Goal: Task Accomplishment & Management: Manage account settings

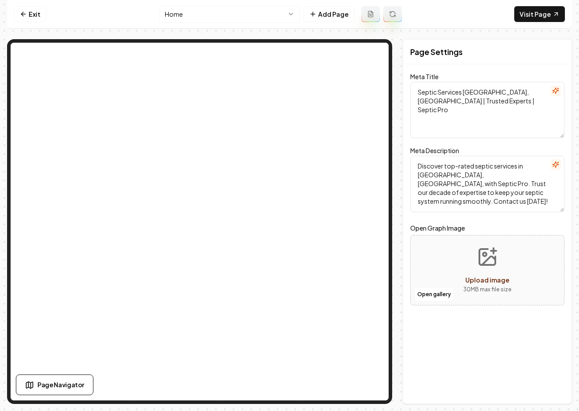
click at [132, 18] on nav "Exit Home Add Page Visit Page" at bounding box center [289, 14] width 565 height 29
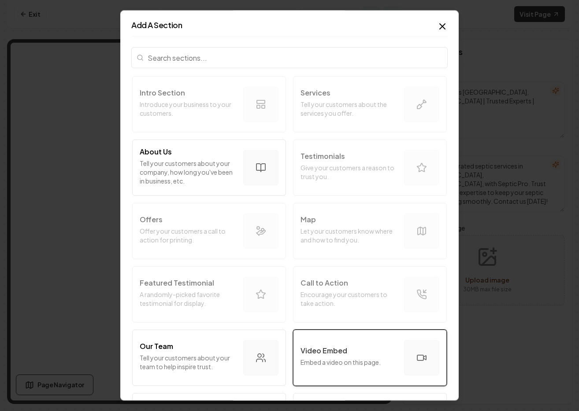
scroll to position [170, 0]
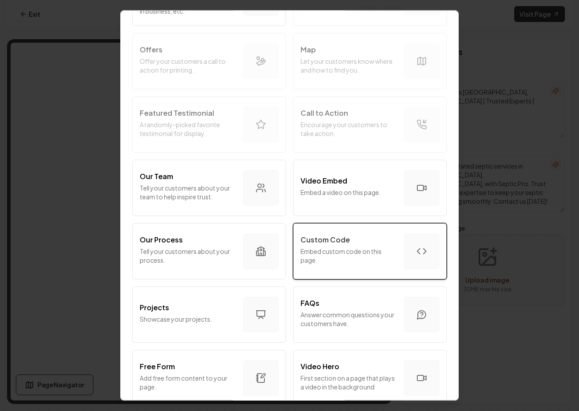
click at [360, 237] on div "Custom Code" at bounding box center [348, 240] width 96 height 11
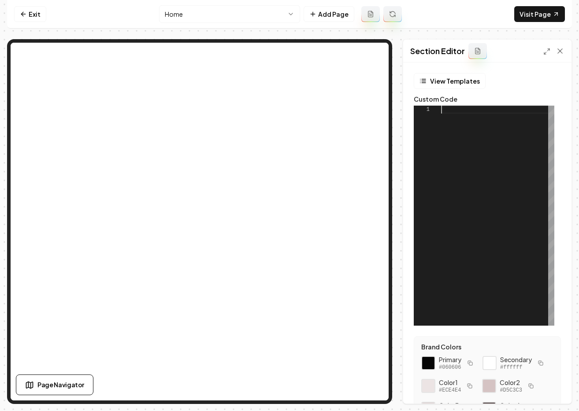
click at [455, 143] on div at bounding box center [497, 216] width 113 height 220
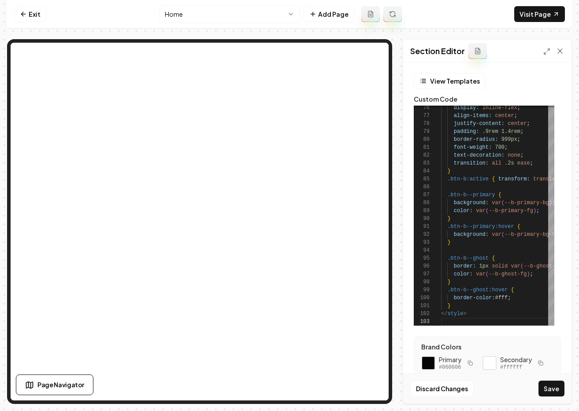
drag, startPoint x: 553, startPoint y: 391, endPoint x: 550, endPoint y: 384, distance: 7.9
click at [553, 390] on button "Save" at bounding box center [551, 389] width 26 height 16
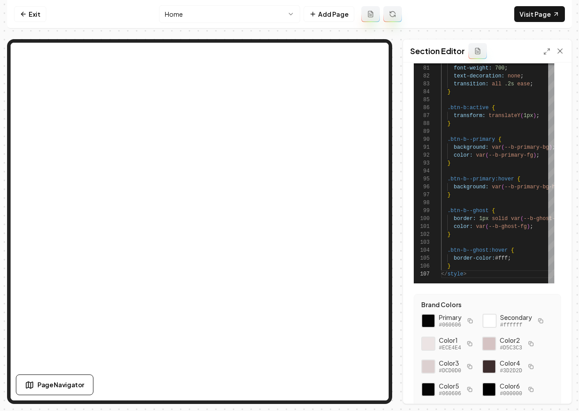
scroll to position [0, 0]
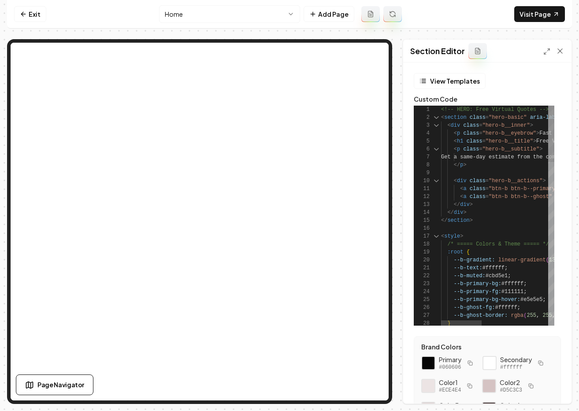
click at [440, 109] on div "1" at bounding box center [427, 110] width 27 height 8
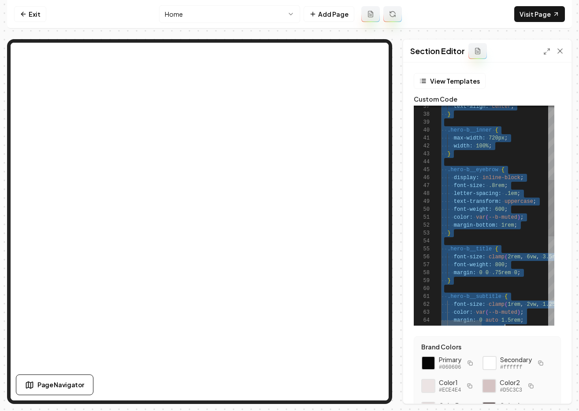
type textarea "**********"
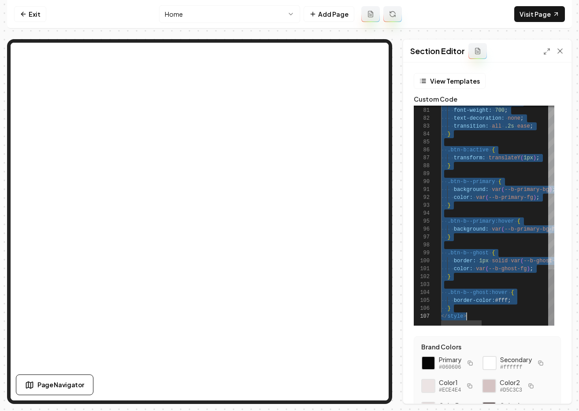
scroll to position [0, 26]
drag, startPoint x: 441, startPoint y: 111, endPoint x: 518, endPoint y: 352, distance: 253.4
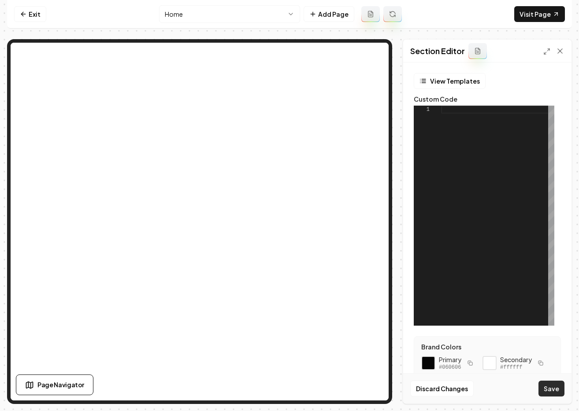
click at [547, 392] on button "Save" at bounding box center [551, 389] width 26 height 16
click at [30, 15] on link "Exit" at bounding box center [30, 14] width 32 height 16
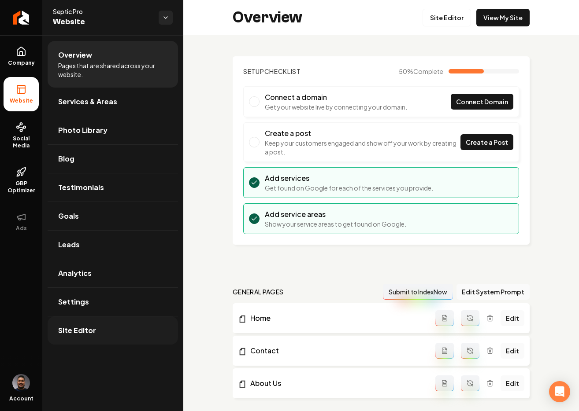
drag, startPoint x: 91, startPoint y: 348, endPoint x: 89, endPoint y: 342, distance: 5.4
click at [90, 346] on ul "Overview Pages that are shared across your website. Services & Areas Photo Libr…" at bounding box center [112, 192] width 141 height 315
click at [89, 336] on link "Site Editor" at bounding box center [113, 331] width 130 height 28
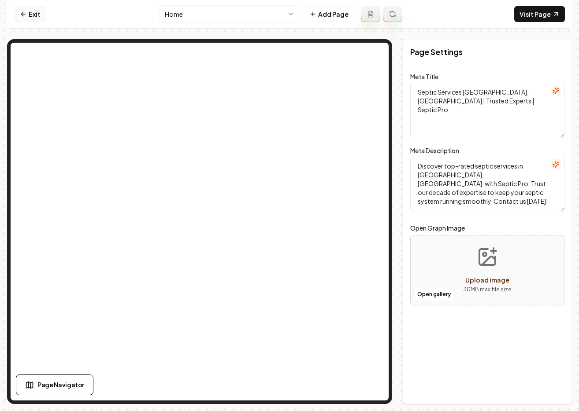
click at [29, 15] on link "Exit" at bounding box center [30, 14] width 32 height 16
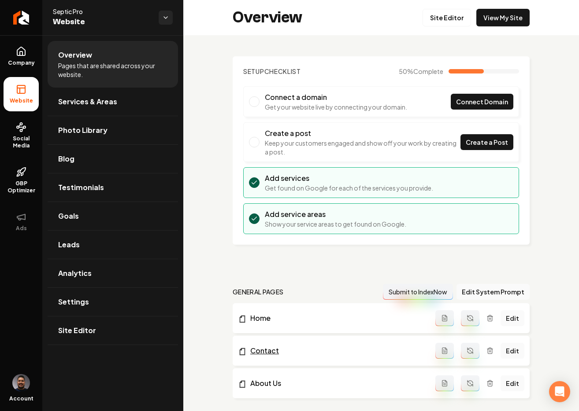
click at [262, 349] on link "Contact" at bounding box center [336, 351] width 197 height 11
click at [56, 351] on div "Overview Pages that are shared across your website. Services & Areas Photo Libr…" at bounding box center [112, 223] width 141 height 376
click at [66, 337] on link "Site Editor" at bounding box center [113, 331] width 130 height 28
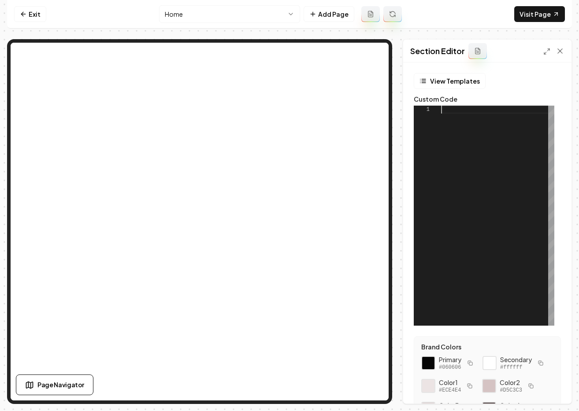
click at [455, 138] on div at bounding box center [497, 216] width 113 height 220
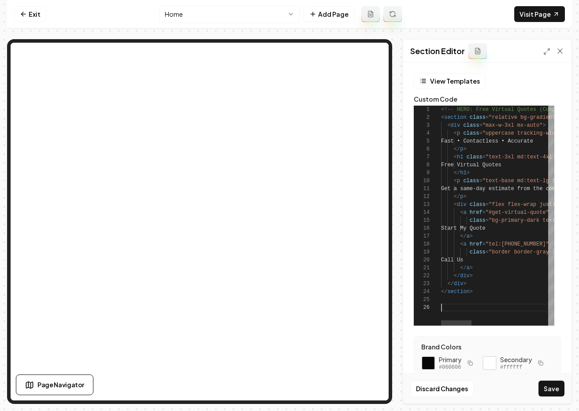
scroll to position [40, 0]
click at [543, 387] on button "Save" at bounding box center [551, 389] width 26 height 16
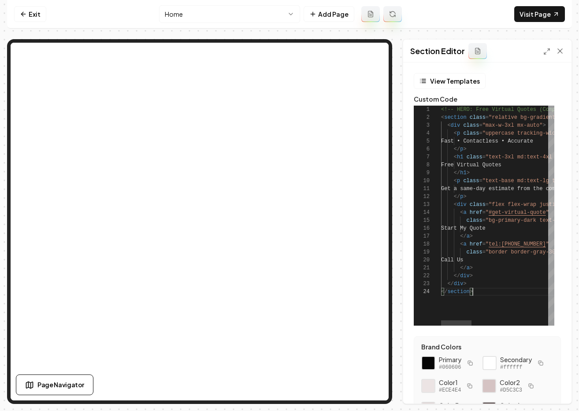
scroll to position [24, 22]
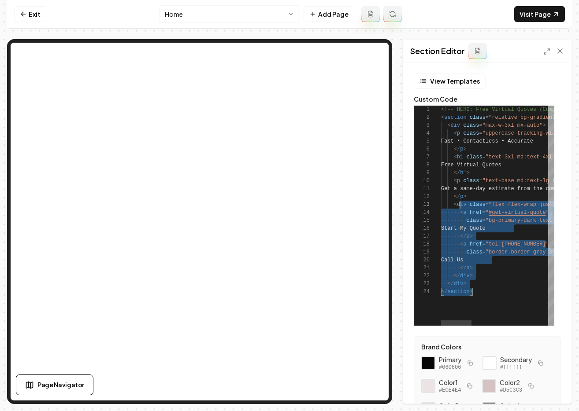
type textarea "**********"
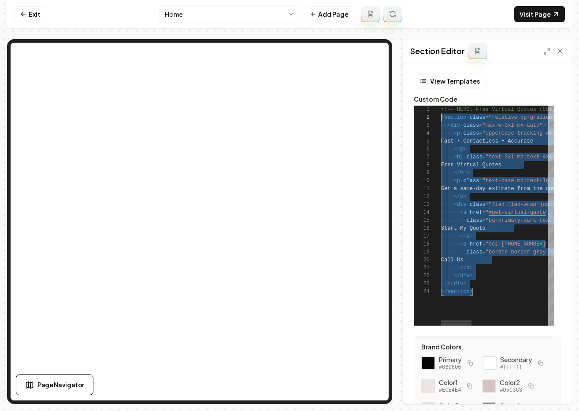
scroll to position [0, 0]
drag, startPoint x: 488, startPoint y: 291, endPoint x: 421, endPoint y: 94, distance: 208.1
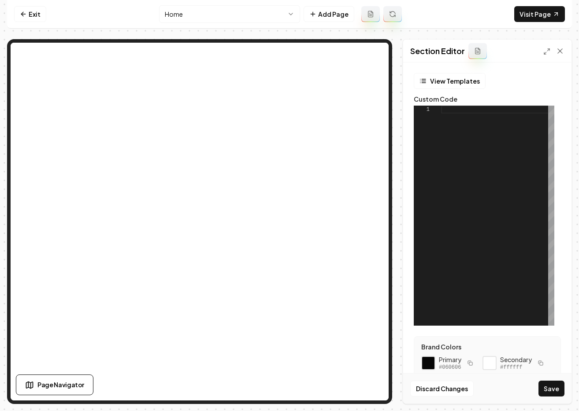
click at [441, 153] on div at bounding box center [497, 216] width 113 height 220
click at [440, 139] on div "1" at bounding box center [427, 216] width 27 height 220
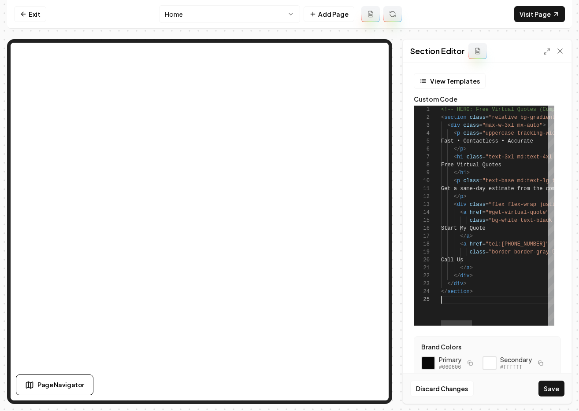
scroll to position [32, 0]
click at [553, 388] on button "Save" at bounding box center [551, 389] width 26 height 16
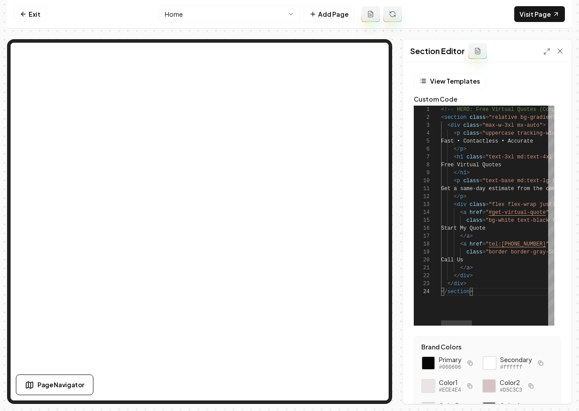
type textarea "**********"
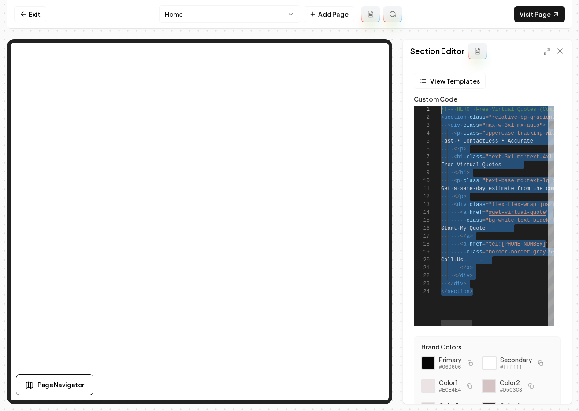
scroll to position [0, 0]
drag, startPoint x: 481, startPoint y: 292, endPoint x: 406, endPoint y: 96, distance: 210.1
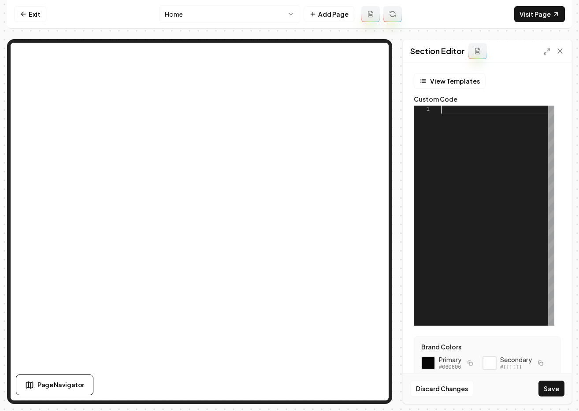
click at [460, 152] on div at bounding box center [497, 216] width 113 height 220
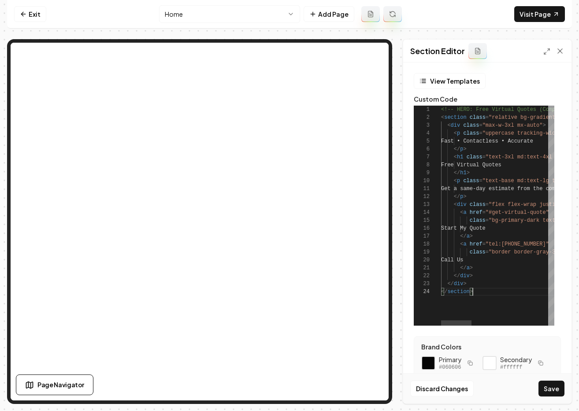
scroll to position [24, 31]
click at [550, 380] on div "Discard Changes Save" at bounding box center [487, 389] width 168 height 30
click at [551, 386] on button "Save" at bounding box center [551, 389] width 26 height 16
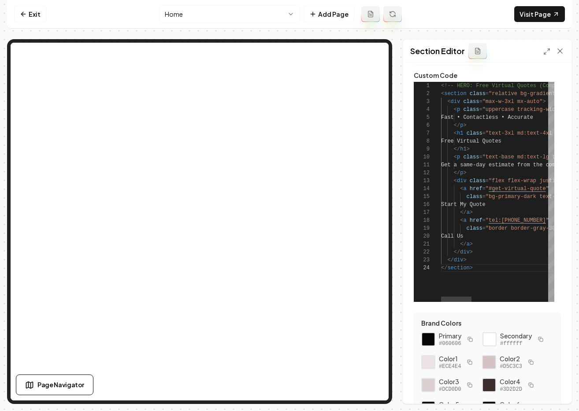
scroll to position [24, 0]
click at [449, 296] on div at bounding box center [456, 298] width 30 height 5
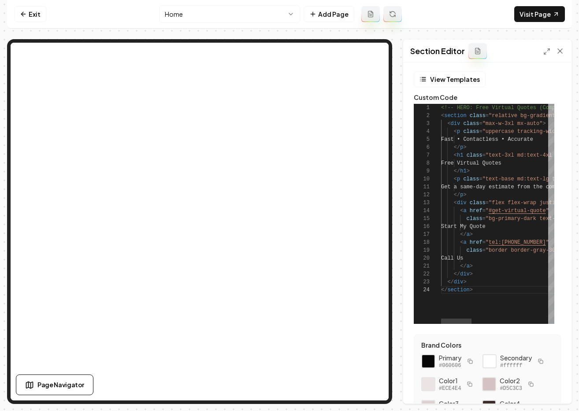
scroll to position [1, 0]
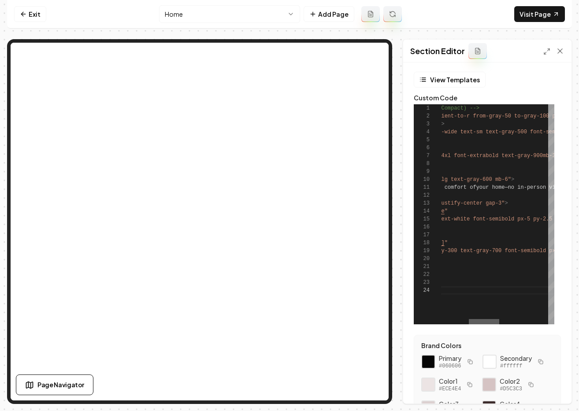
click at [483, 319] on div at bounding box center [484, 321] width 30 height 5
click at [542, 53] on div "Section Editor" at bounding box center [487, 51] width 168 height 23
click at [544, 53] on polyline at bounding box center [545, 53] width 2 height 2
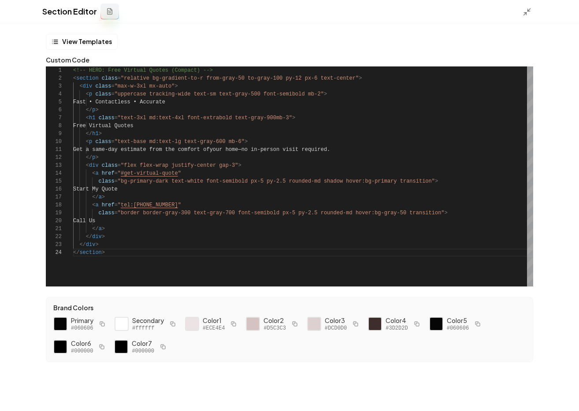
click at [195, 198] on div "<!-- HERO: Free Virtual Quotes (Compact) --> < section class = "relative bg-gra…" at bounding box center [303, 177] width 460 height 220
click at [118, 250] on div "<!-- HERO: Free Virtual Quotes (Compact) --> < section class = "relative bg-gra…" at bounding box center [303, 177] width 460 height 220
type textarea "**********"
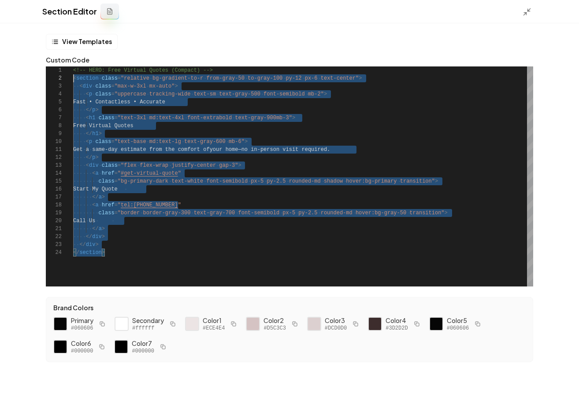
scroll to position [0, 0]
drag, startPoint x: 111, startPoint y: 223, endPoint x: 52, endPoint y: 50, distance: 182.6
click at [73, 67] on div "<!-- HERO: Free Virtual Quotes (Compact) --> < section class = "relative bg-gra…" at bounding box center [303, 177] width 460 height 220
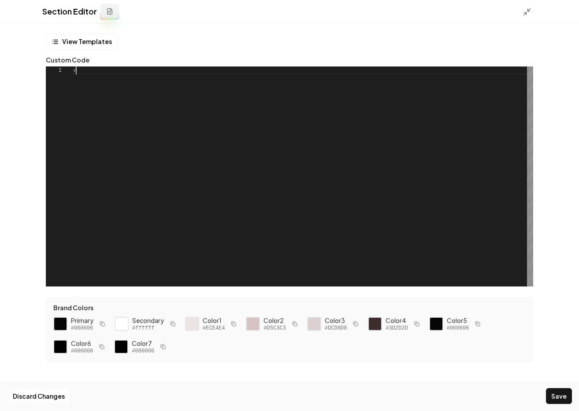
scroll to position [71, 0]
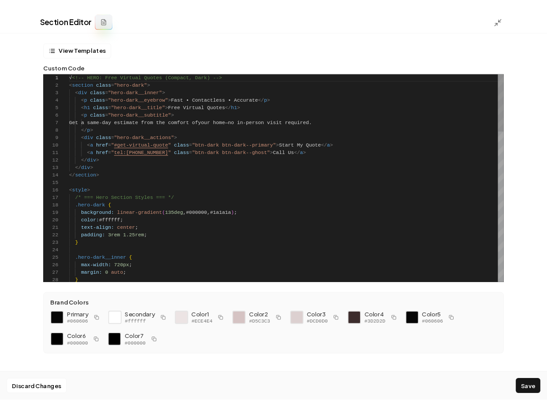
scroll to position [0, 0]
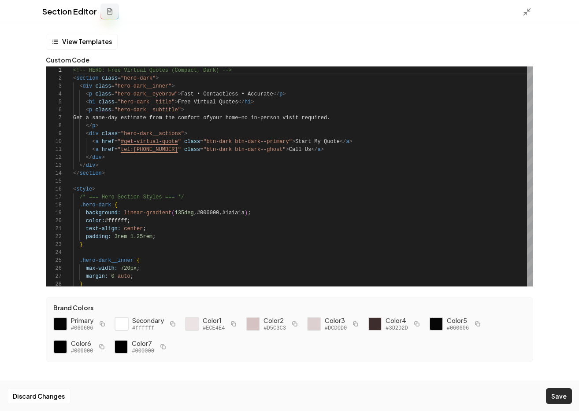
click at [565, 392] on button "Save" at bounding box center [559, 396] width 26 height 16
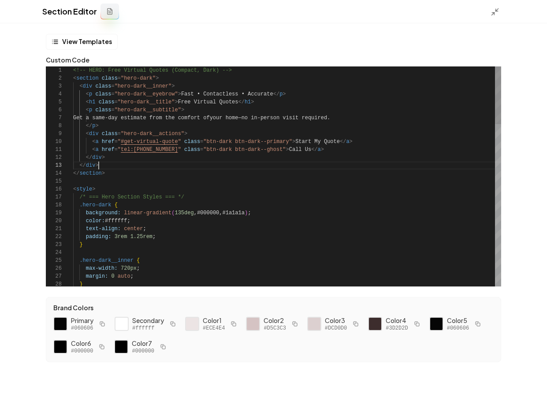
scroll to position [16, 26]
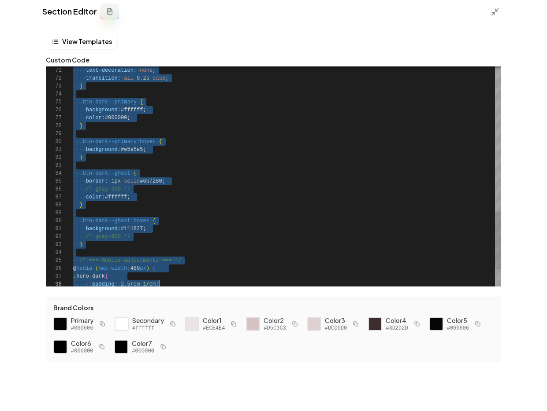
type textarea "**********"
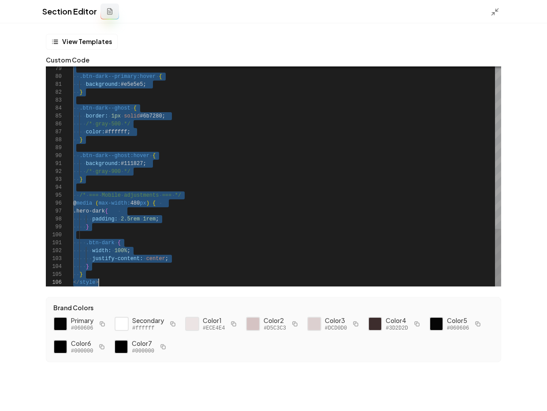
drag, startPoint x: 74, startPoint y: 68, endPoint x: 171, endPoint y: 333, distance: 281.8
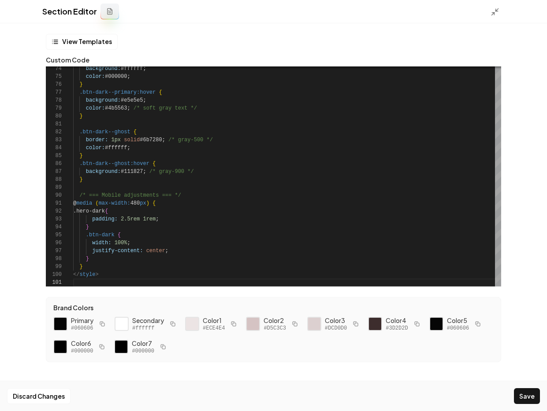
drag, startPoint x: 514, startPoint y: 388, endPoint x: 519, endPoint y: 395, distance: 8.7
click at [514, 389] on div "Discard Changes Save" at bounding box center [273, 396] width 547 height 30
click at [519, 395] on button "Save" at bounding box center [527, 396] width 26 height 16
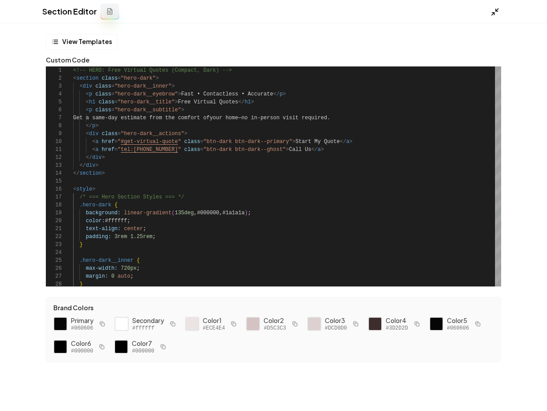
click at [497, 11] on polyline at bounding box center [497, 10] width 2 height 2
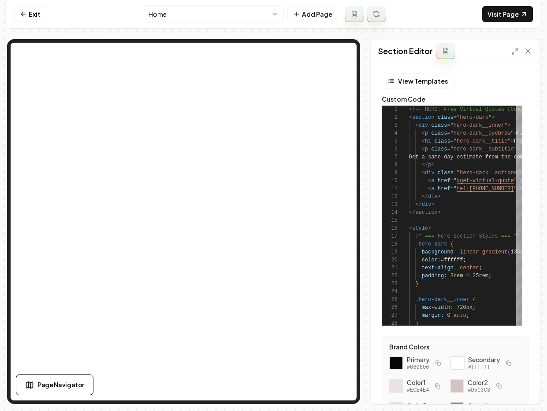
click at [516, 47] on div at bounding box center [521, 51] width 21 height 9
click at [514, 51] on icon at bounding box center [514, 51] width 7 height 7
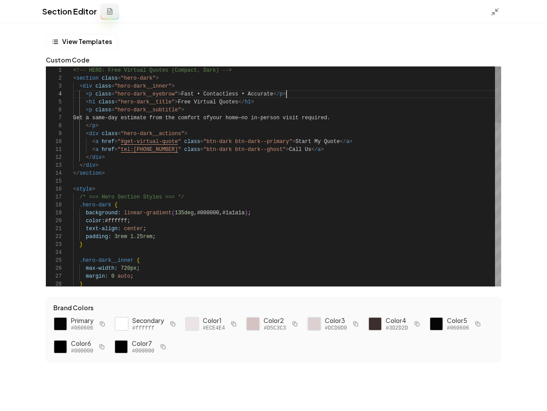
scroll to position [24, 213]
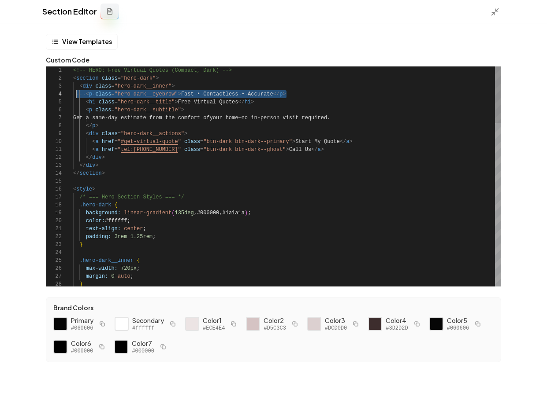
scroll to position [24, 0]
drag, startPoint x: 306, startPoint y: 94, endPoint x: 69, endPoint y: 94, distance: 237.0
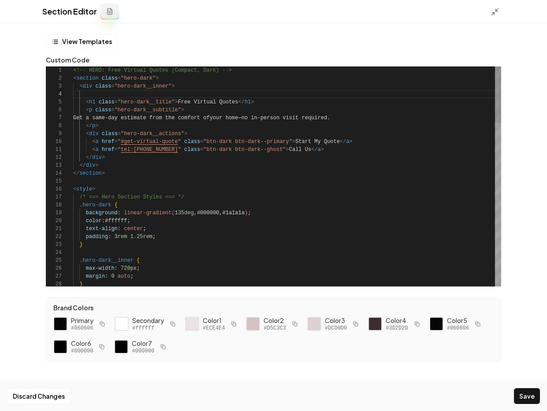
scroll to position [16, 102]
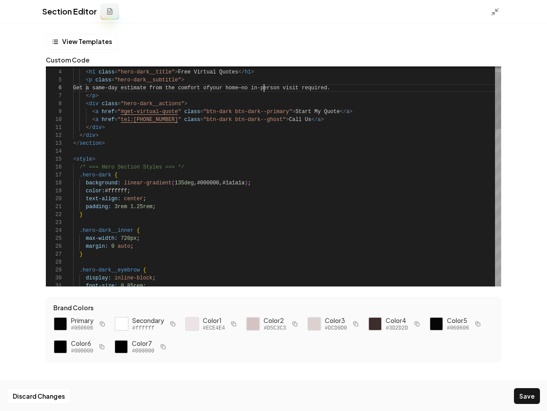
drag, startPoint x: 516, startPoint y: 388, endPoint x: 521, endPoint y: 394, distance: 7.2
click at [516, 388] on button "Save" at bounding box center [527, 396] width 26 height 16
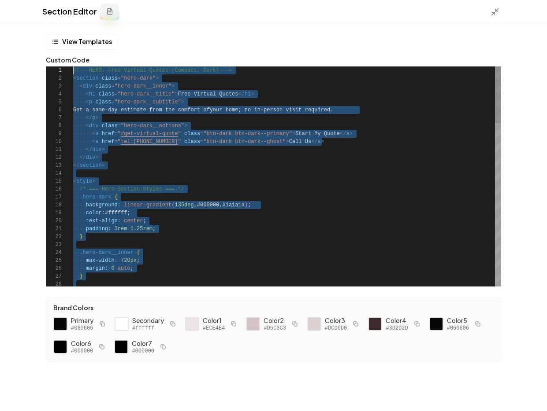
scroll to position [0, 0]
drag, startPoint x: 107, startPoint y: 281, endPoint x: 39, endPoint y: 48, distance: 243.7
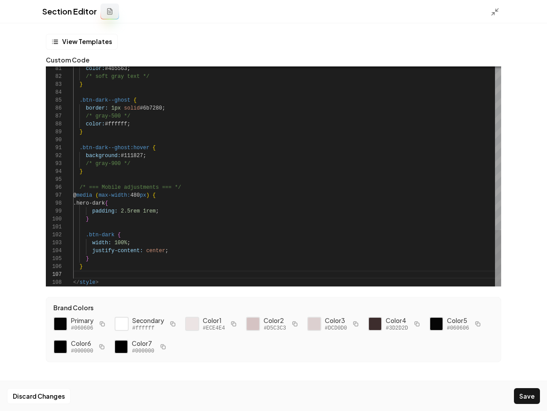
scroll to position [16, 0]
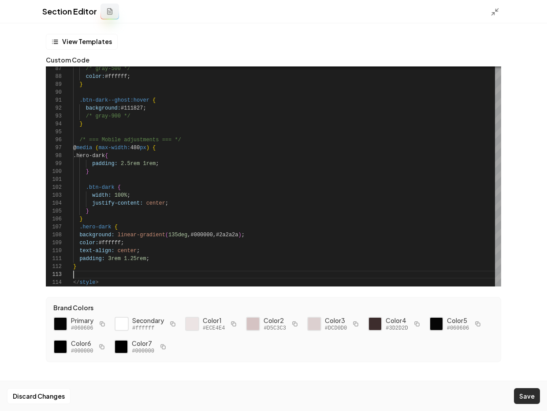
click at [528, 395] on button "Save" at bounding box center [527, 396] width 26 height 16
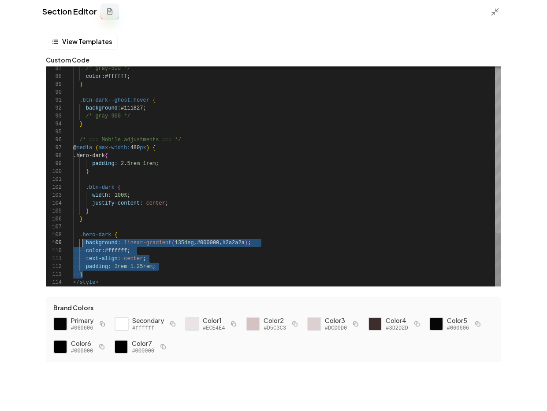
scroll to position [55, 6]
drag, startPoint x: 103, startPoint y: 274, endPoint x: 79, endPoint y: 236, distance: 45.1
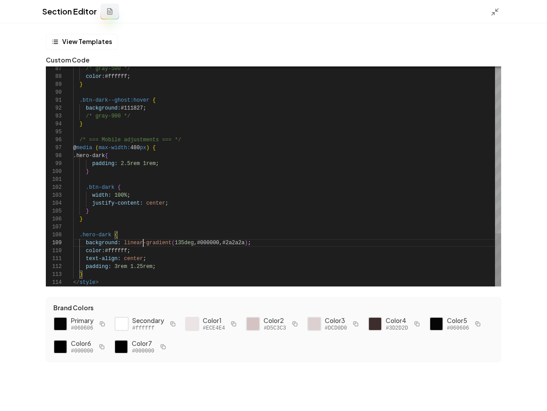
click at [529, 393] on button "Save" at bounding box center [527, 396] width 26 height 16
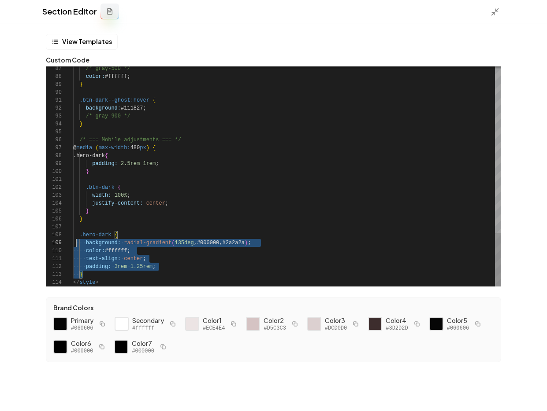
scroll to position [55, 0]
drag, startPoint x: 86, startPoint y: 273, endPoint x: 72, endPoint y: 233, distance: 42.1
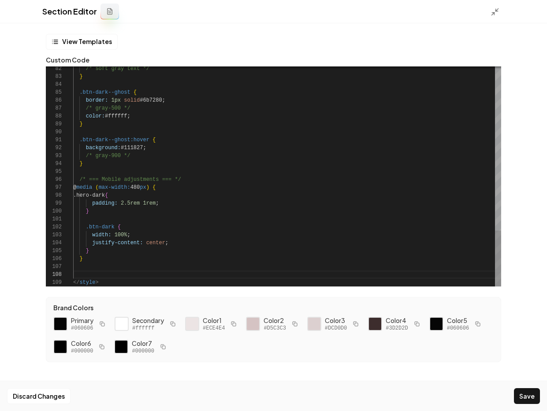
scroll to position [16, 3]
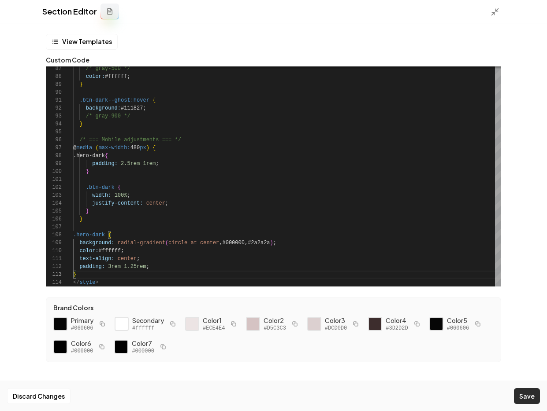
click at [532, 398] on button "Save" at bounding box center [527, 396] width 26 height 16
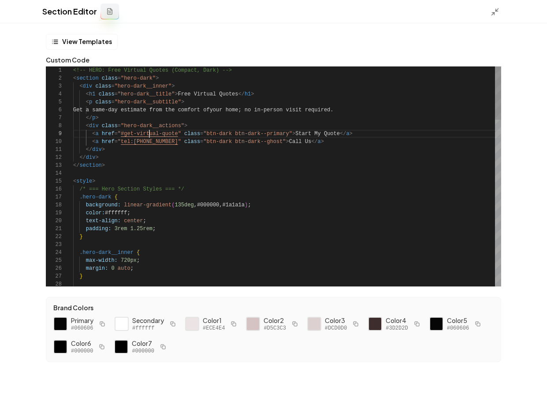
drag, startPoint x: 148, startPoint y: 135, endPoint x: 122, endPoint y: 137, distance: 26.0
drag, startPoint x: 121, startPoint y: 133, endPoint x: 177, endPoint y: 134, distance: 56.4
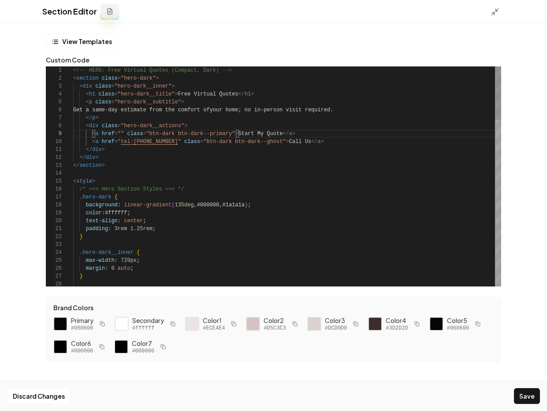
scroll to position [63, 204]
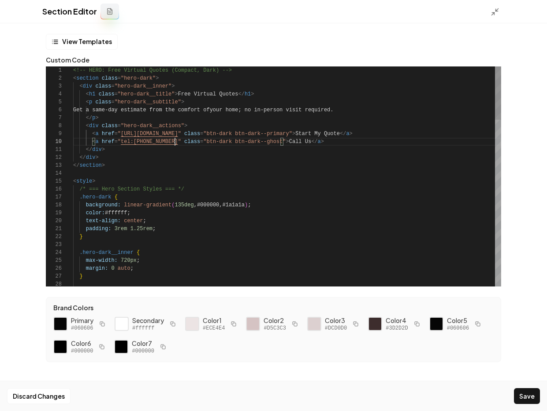
drag, startPoint x: 523, startPoint y: 396, endPoint x: 529, endPoint y: 379, distance: 18.3
click at [523, 396] on button "Save" at bounding box center [527, 396] width 26 height 16
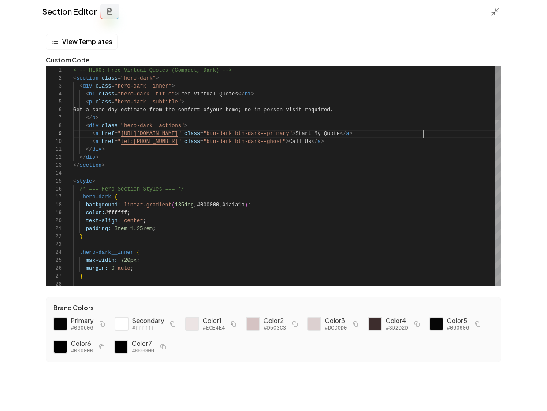
click at [518, 392] on button "Save" at bounding box center [527, 396] width 26 height 16
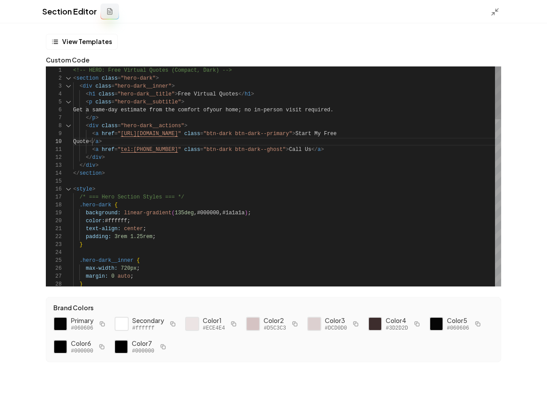
click at [72, 79] on div at bounding box center [68, 78] width 11 height 8
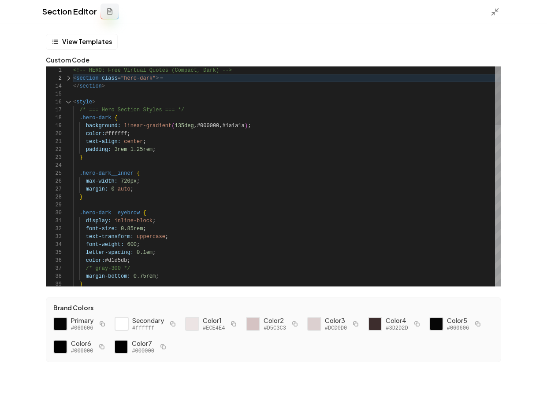
scroll to position [8, 10]
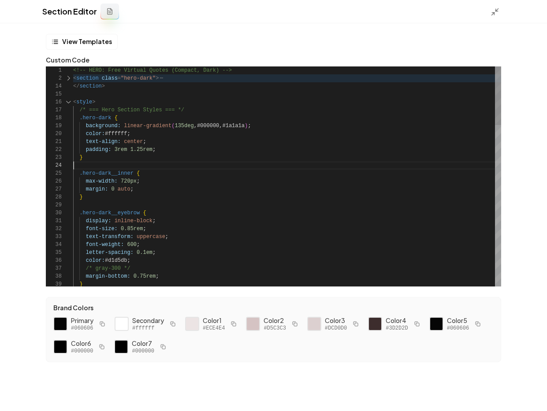
scroll to position [16, 0]
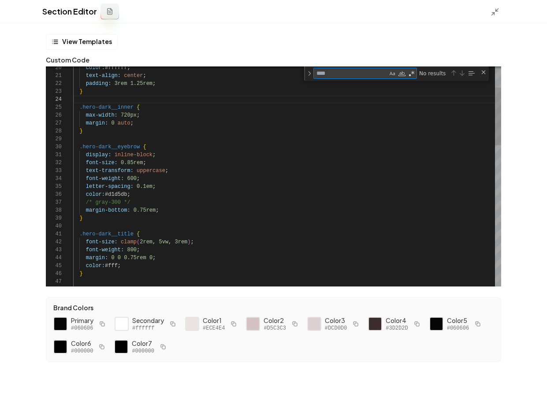
type textarea "**********"
type textarea "*"
type textarea "**********"
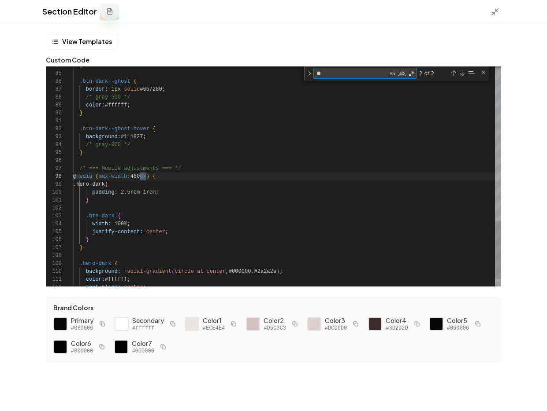
scroll to position [79, 73]
type textarea "**"
click at [462, 74] on div "Next Match (Enter)" at bounding box center [461, 73] width 7 height 7
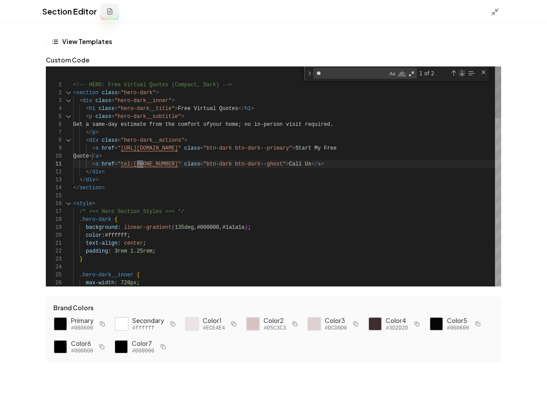
scroll to position [79, 70]
click at [462, 74] on div "Next Match (Enter)" at bounding box center [461, 73] width 7 height 7
type textarea "**********"
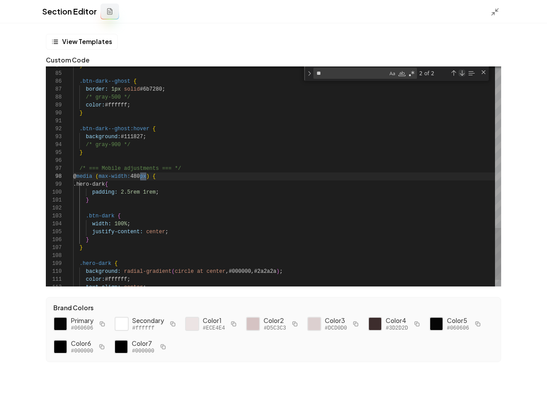
scroll to position [79, 73]
type textarea "*******"
click at [460, 74] on div "Next Match (Enter)" at bounding box center [461, 73] width 7 height 7
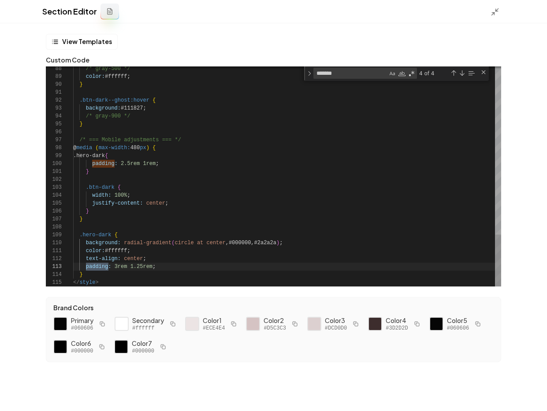
scroll to position [16, 44]
click at [530, 391] on button "Save" at bounding box center [527, 396] width 26 height 16
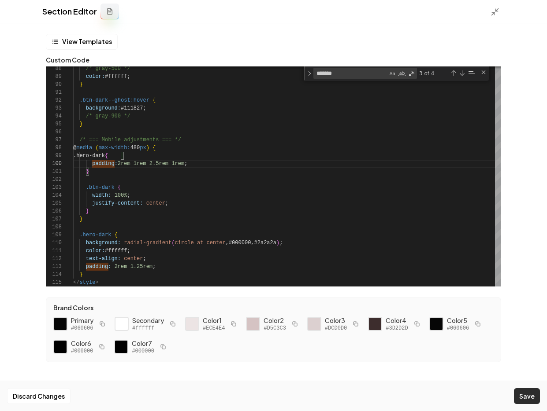
click at [514, 396] on button "Save" at bounding box center [527, 396] width 26 height 16
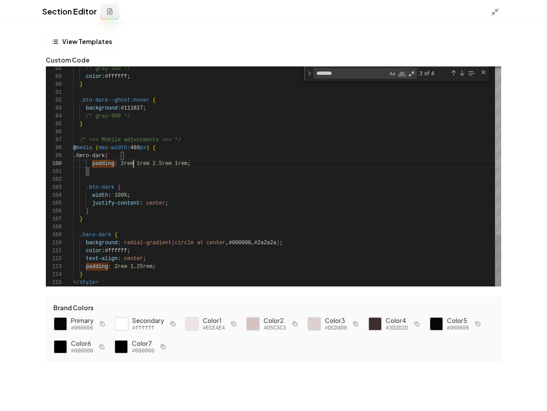
scroll to position [0, 16]
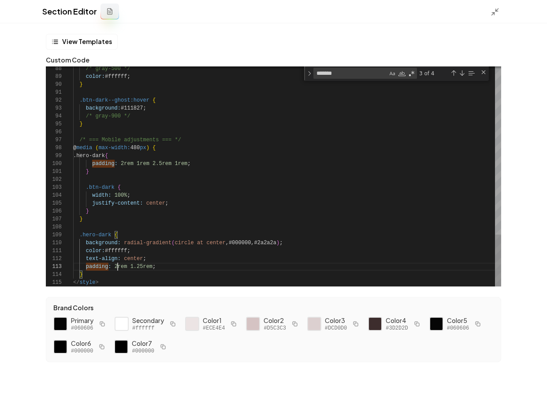
click at [518, 394] on button "Save" at bounding box center [527, 396] width 26 height 16
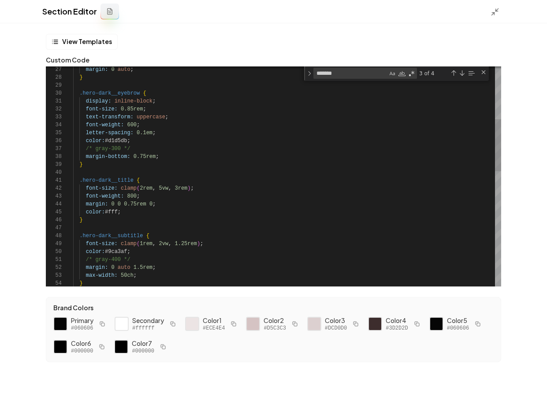
click at [207, 174] on div "} margin: 0 auto 1.5rem ; max-width: 50ch ; } .hero-dark__subtitle { font-size:…" at bounding box center [287, 308] width 428 height 926
click at [156, 169] on div "} margin: 0 auto 1.5rem ; max-width: 50ch ; } .hero-dark__subtitle { font-size:…" at bounding box center [287, 308] width 428 height 926
click at [153, 165] on div "} margin: 0 auto 1.5rem ; max-width: 50ch ; } .hero-dark__subtitle { font-size:…" at bounding box center [287, 308] width 428 height 926
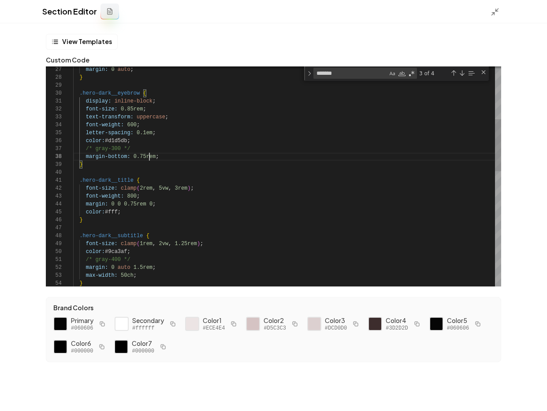
click at [149, 158] on div "} margin: 0 auto 1.5rem ; max-width: 50ch ; } .hero-dark__subtitle { font-size:…" at bounding box center [287, 308] width 428 height 926
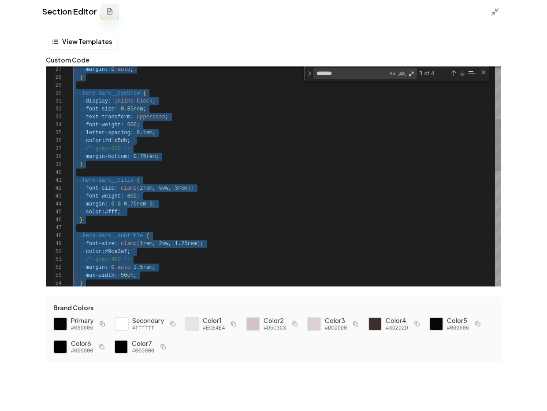
click at [355, 135] on div "} margin: 0 auto 1.5rem ; max-width: 50ch ; } .hero-dark__subtitle { font-size:…" at bounding box center [287, 308] width 428 height 926
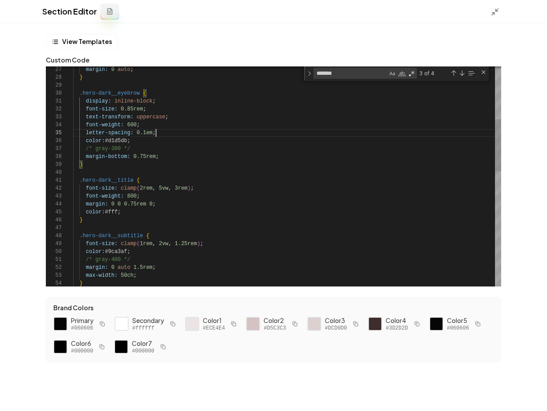
scroll to position [32, 83]
type textarea "**********"
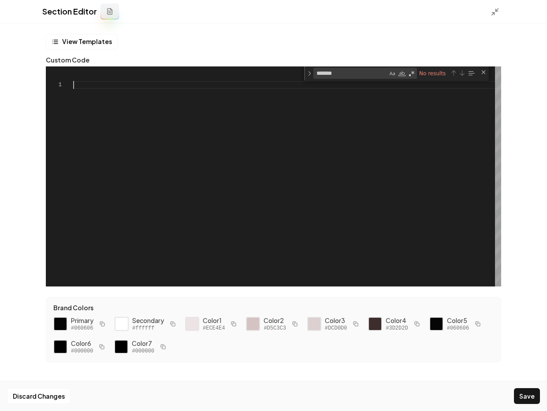
scroll to position [24, 0]
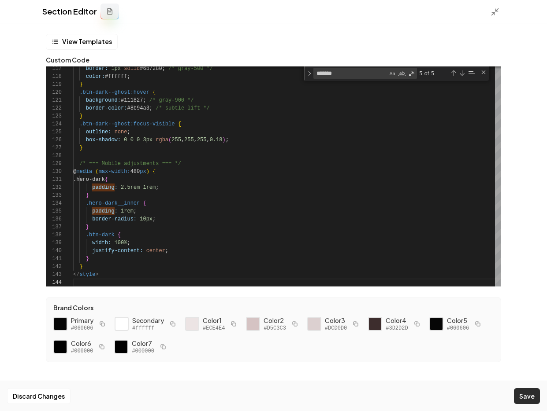
click at [528, 392] on button "Save" at bounding box center [527, 396] width 26 height 16
type textarea "**********"
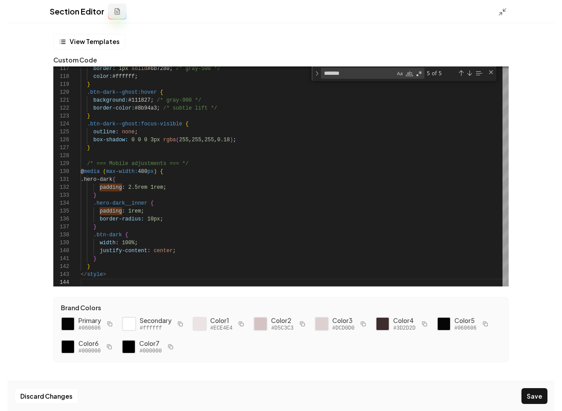
scroll to position [71, 26]
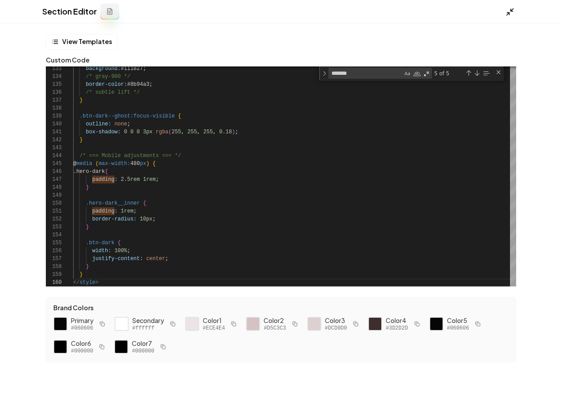
click at [506, 8] on icon at bounding box center [509, 11] width 9 height 9
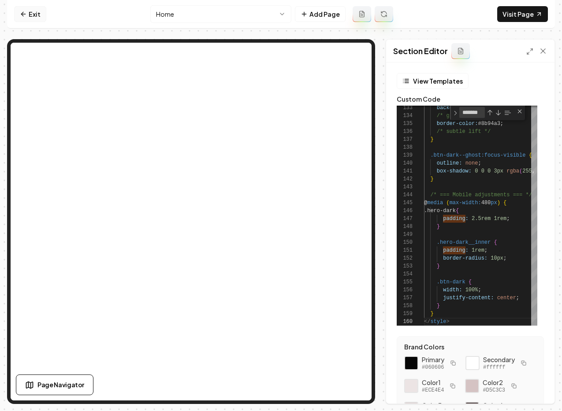
click at [26, 16] on icon at bounding box center [23, 14] width 7 height 7
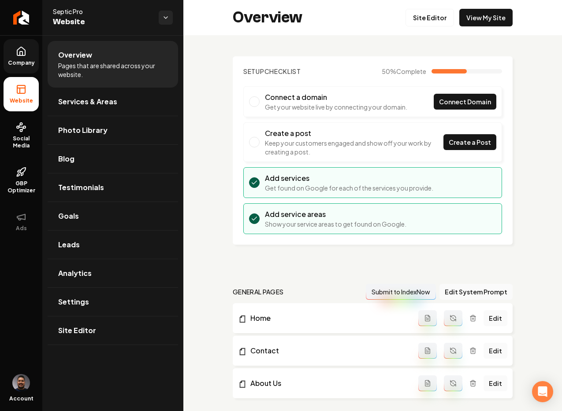
click at [17, 54] on icon at bounding box center [21, 51] width 8 height 8
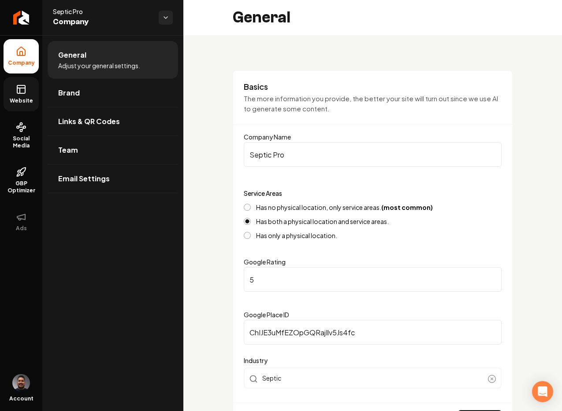
click at [18, 86] on icon at bounding box center [21, 89] width 11 height 11
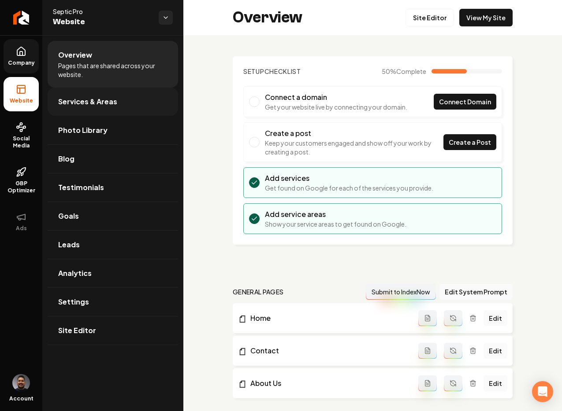
click at [80, 105] on span "Services & Areas" at bounding box center [87, 101] width 59 height 11
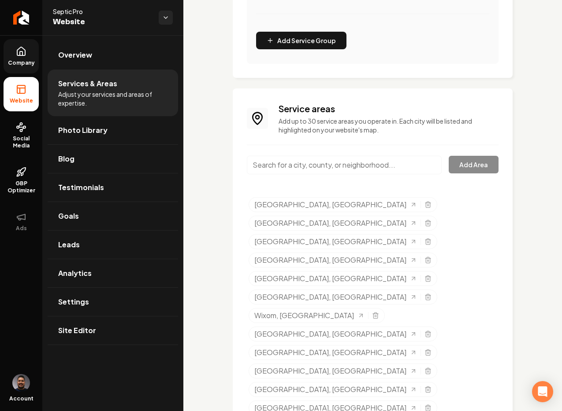
scroll to position [437, 0]
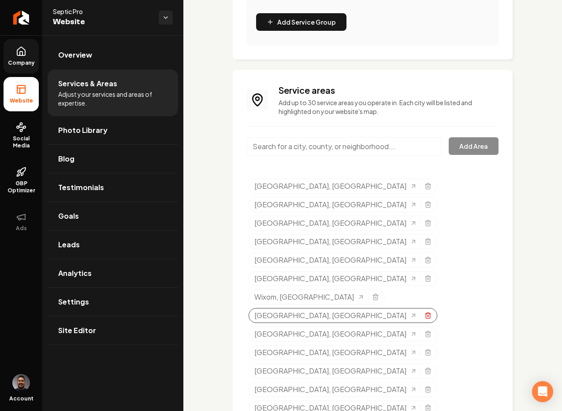
click at [424, 312] on icon "Selected tags" at bounding box center [427, 315] width 7 height 7
click at [344, 156] on input "Main content area" at bounding box center [344, 146] width 195 height 18
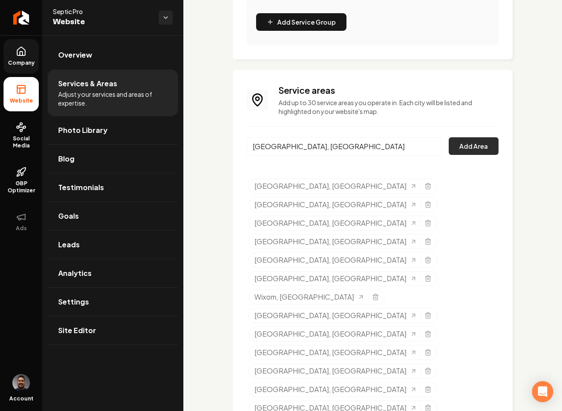
click at [474, 155] on button "Add Area" at bounding box center [473, 146] width 50 height 18
click at [331, 156] on input "Farmington Hills, MI" at bounding box center [344, 146] width 195 height 18
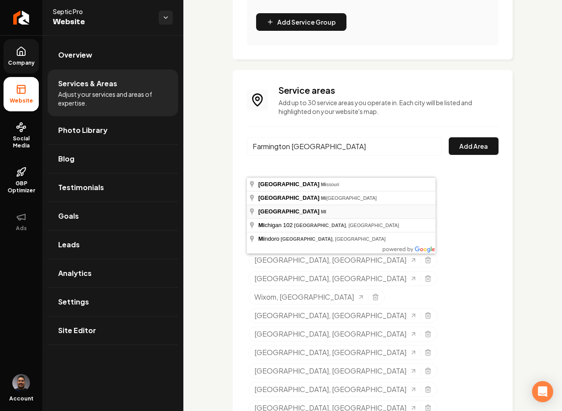
type input "Farmington, MI"
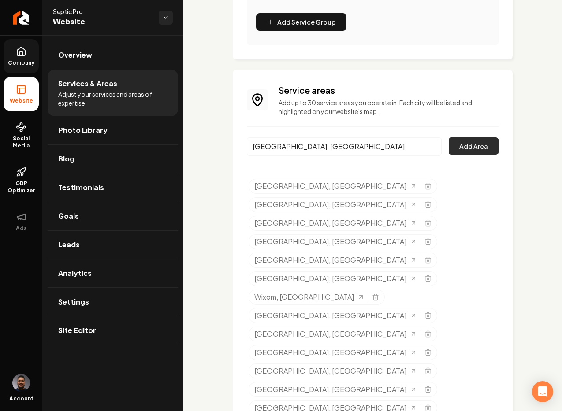
click at [454, 155] on button "Add Area" at bounding box center [473, 146] width 50 height 18
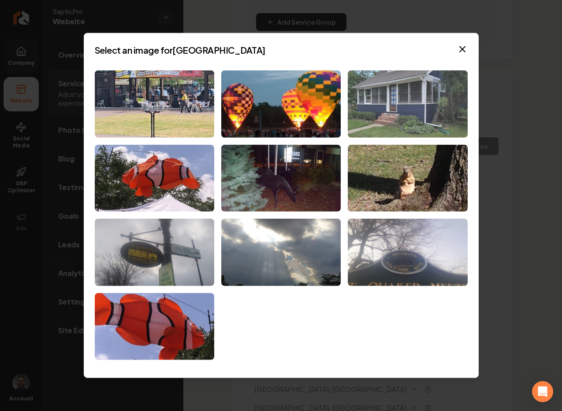
click at [385, 105] on img at bounding box center [407, 103] width 119 height 67
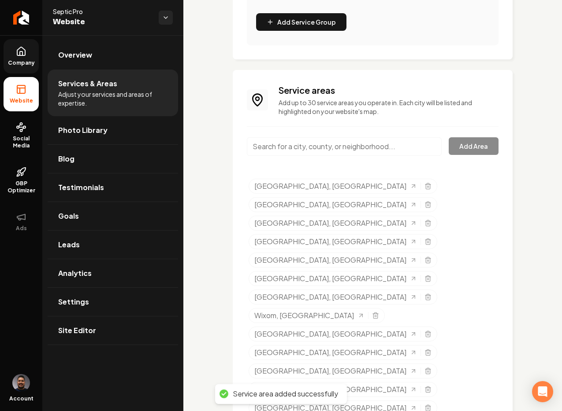
scroll to position [520, 0]
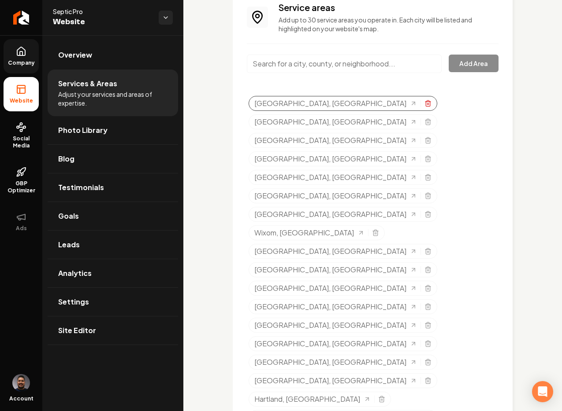
click at [424, 107] on icon "Selected tags" at bounding box center [427, 103] width 7 height 7
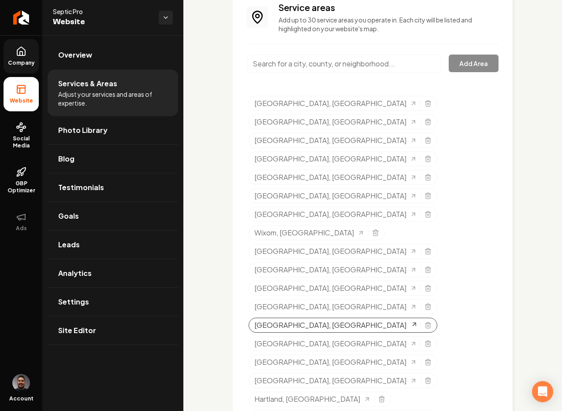
click at [314, 320] on span "West Bloomfield, WI" at bounding box center [330, 325] width 152 height 11
click at [424, 322] on icon "Selected tags" at bounding box center [427, 325] width 7 height 7
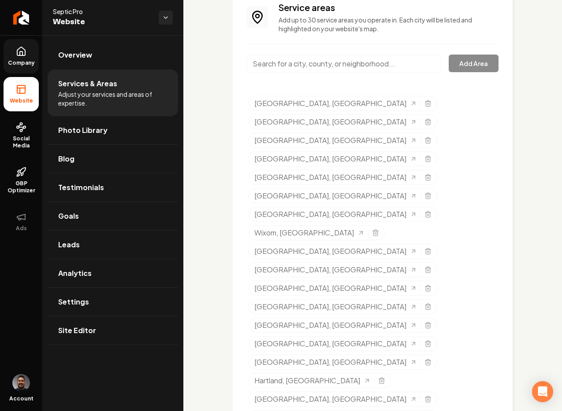
click at [286, 73] on input "Main content area" at bounding box center [344, 64] width 195 height 18
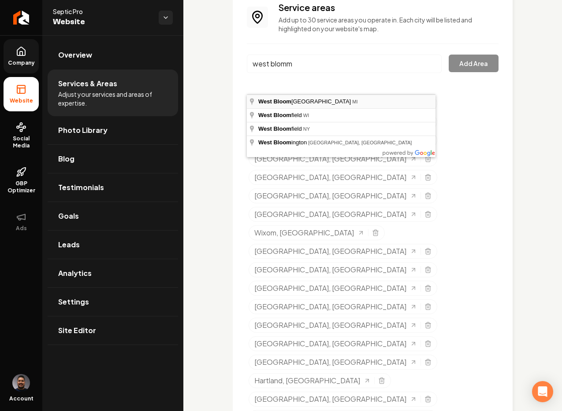
type input "West Bloomfield Township, MI"
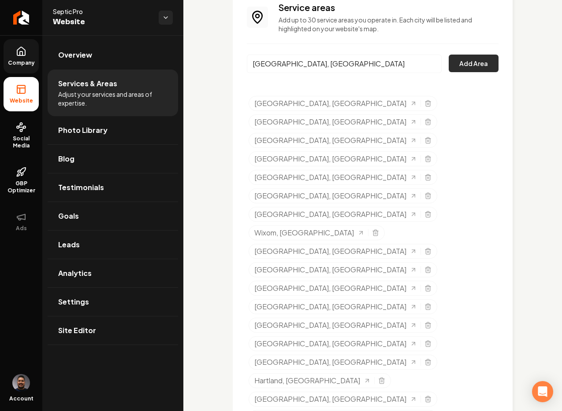
click at [450, 72] on button "Add Area" at bounding box center [473, 64] width 50 height 18
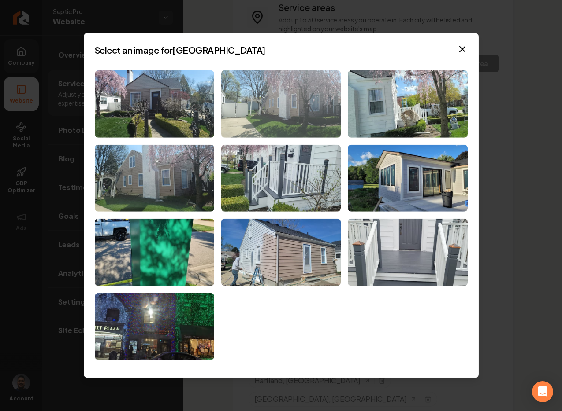
click at [257, 98] on img at bounding box center [280, 103] width 119 height 67
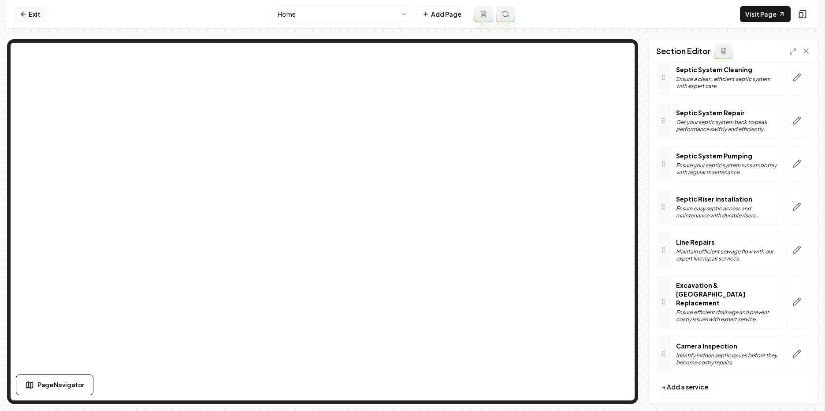
click at [31, 16] on link "Exit" at bounding box center [30, 14] width 32 height 16
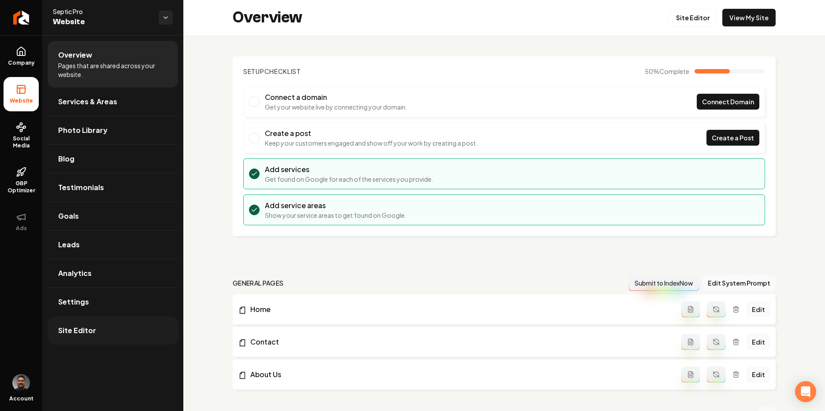
click at [92, 330] on span "Site Editor" at bounding box center [77, 331] width 38 height 11
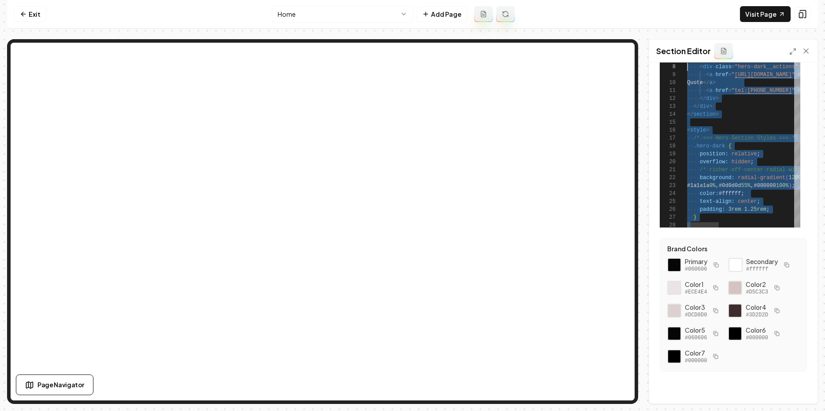
scroll to position [55, 0]
drag, startPoint x: 720, startPoint y: 220, endPoint x: 686, endPoint y: 67, distance: 156.6
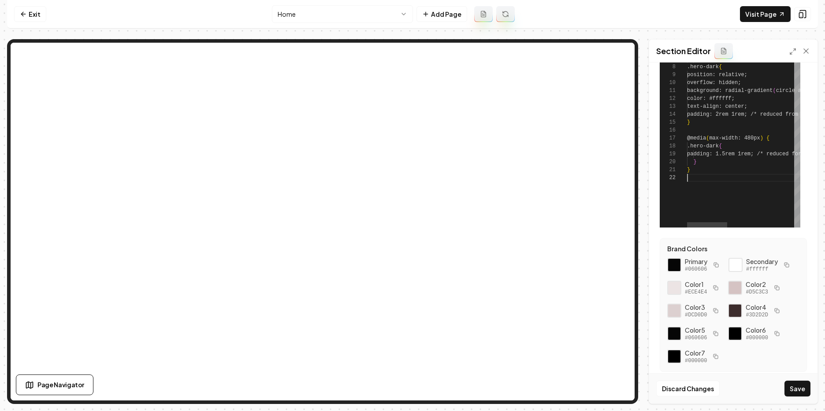
scroll to position [8, 0]
click at [804, 390] on button "Save" at bounding box center [797, 389] width 26 height 16
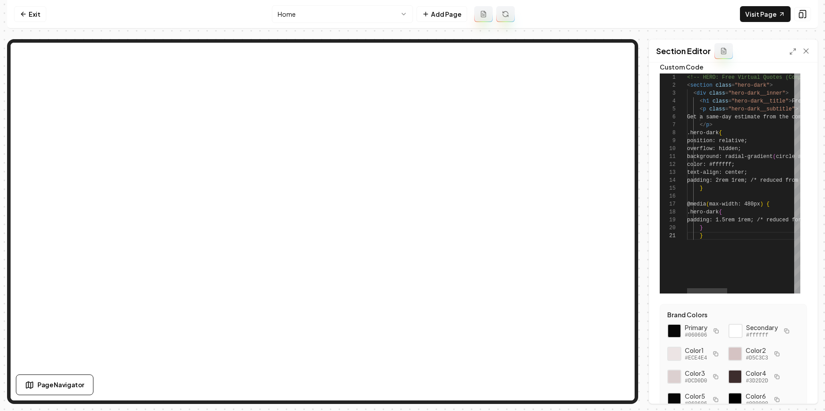
scroll to position [0, 0]
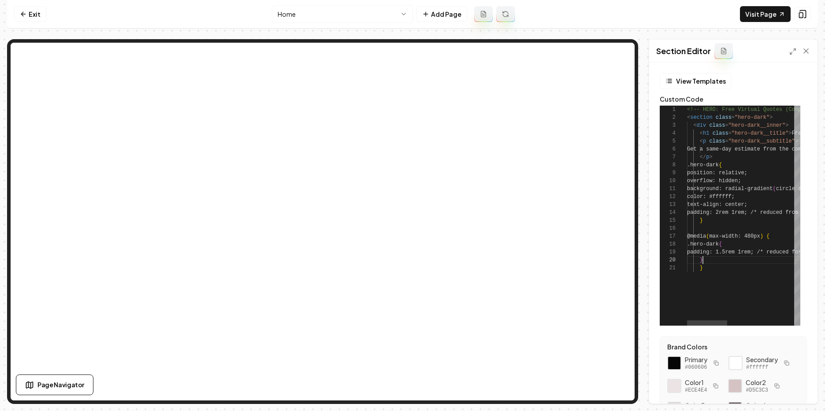
click at [735, 261] on div ".hero-dark { </ p > Get a same-day estimate from the comfort of your home; no i…" at bounding box center [838, 216] width 302 height 220
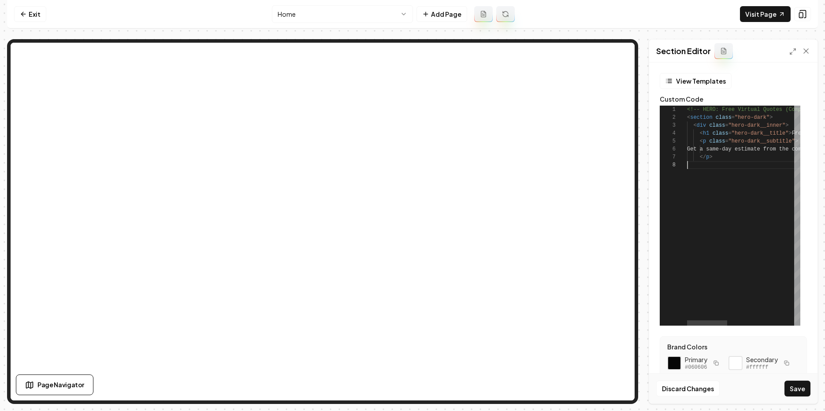
scroll to position [55, 0]
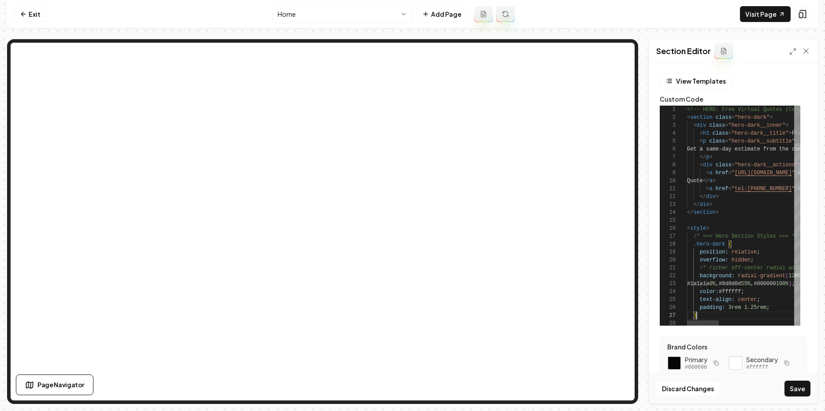
scroll to position [48, 10]
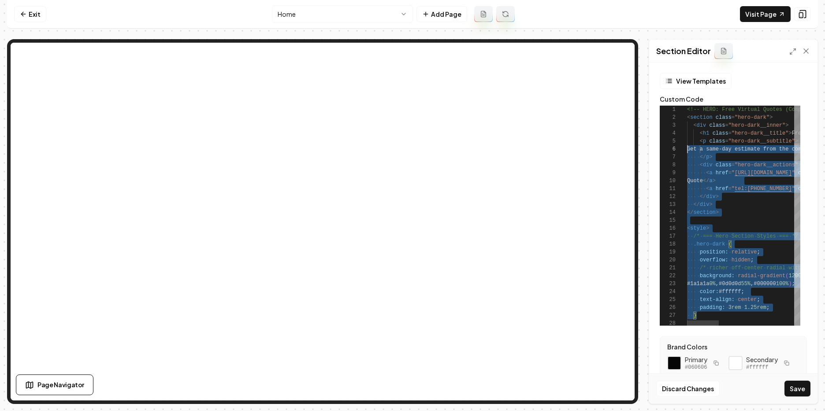
scroll to position [0, 0]
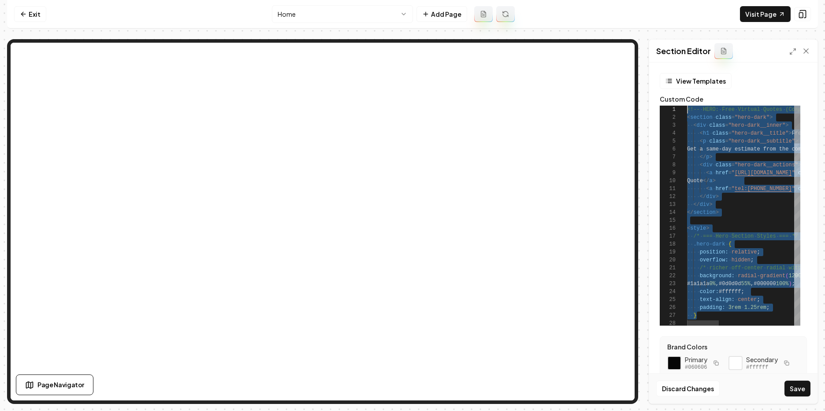
drag, startPoint x: 713, startPoint y: 317, endPoint x: 655, endPoint y: 87, distance: 237.2
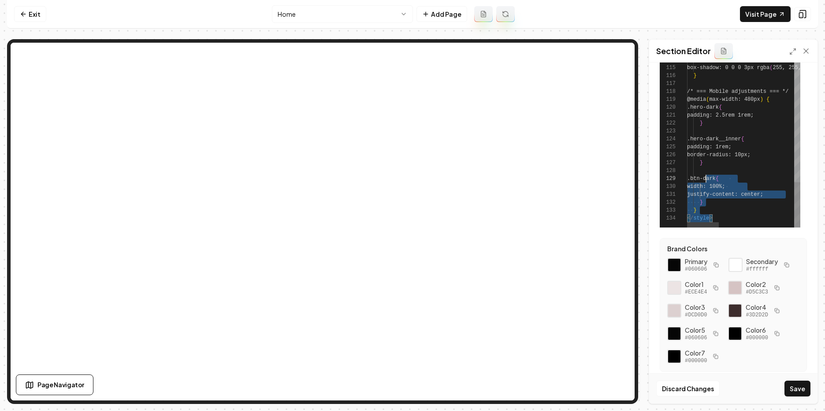
scroll to position [24, 0]
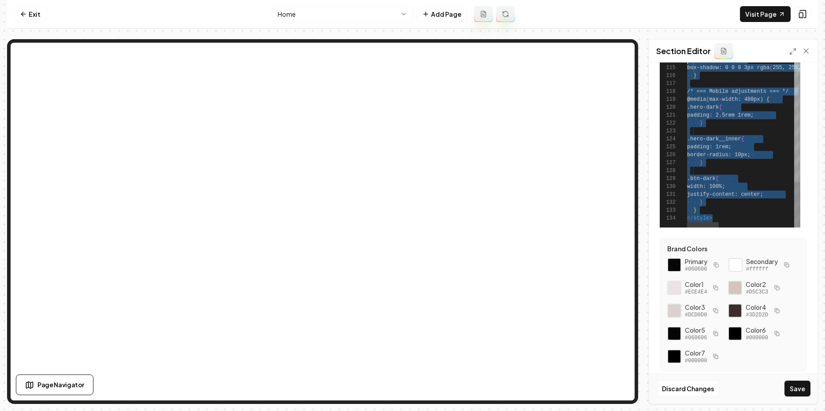
drag, startPoint x: 705, startPoint y: 181, endPoint x: 665, endPoint y: 21, distance: 165.8
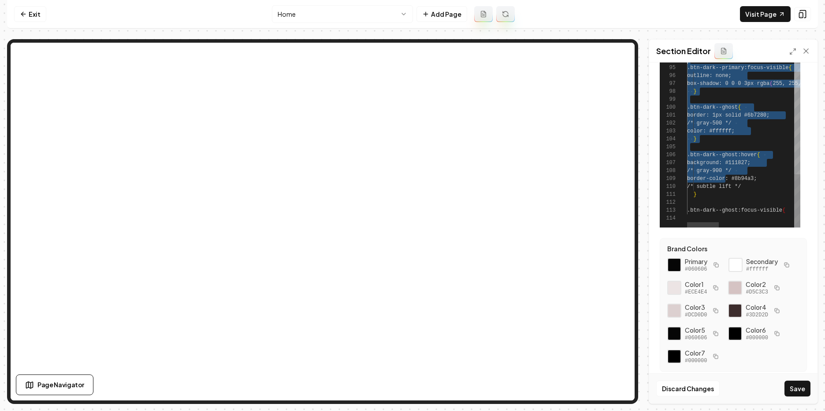
drag, startPoint x: 723, startPoint y: 178, endPoint x: 676, endPoint y: 55, distance: 130.8
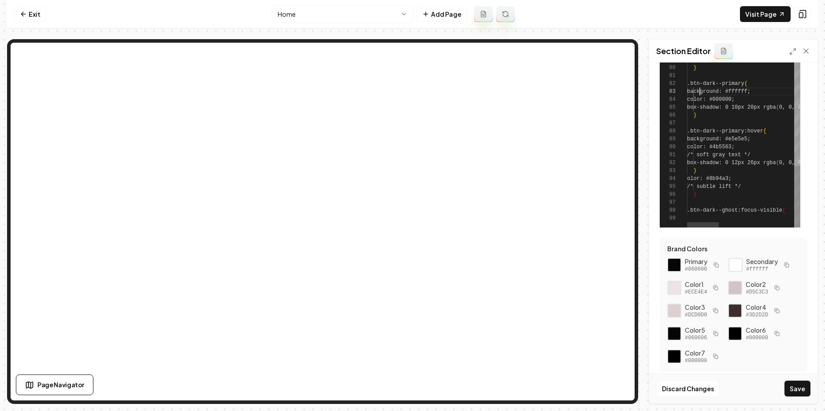
type textarea "**********"
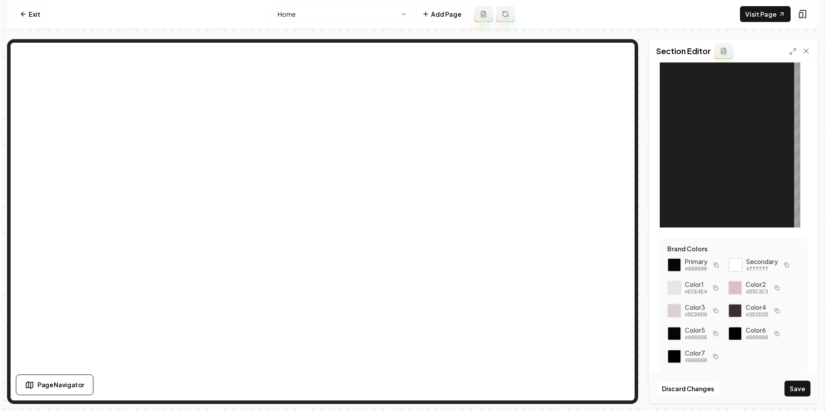
click at [688, 81] on div at bounding box center [743, 117] width 113 height 220
click at [679, 73] on div "1" at bounding box center [672, 117] width 27 height 220
click at [692, 81] on div at bounding box center [743, 117] width 113 height 220
click at [793, 54] on icon at bounding box center [792, 51] width 7 height 7
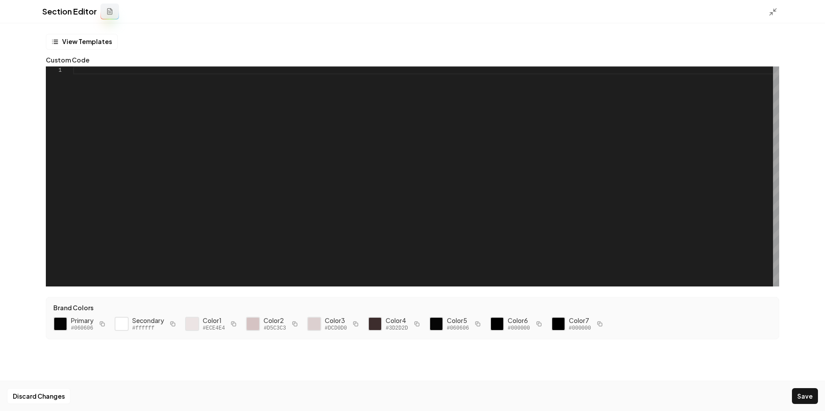
click at [548, 127] on div at bounding box center [426, 177] width 706 height 220
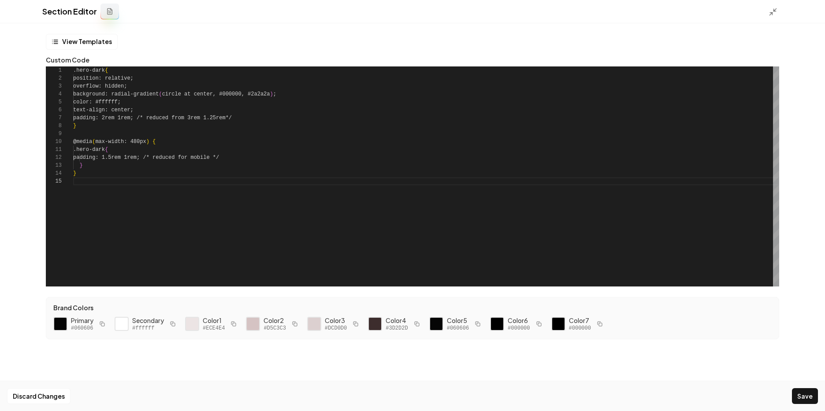
click at [87, 185] on div ".hero-dark { position: relative; overflow: hidden; background: radial-gradient …" at bounding box center [426, 177] width 706 height 220
type textarea "**********"
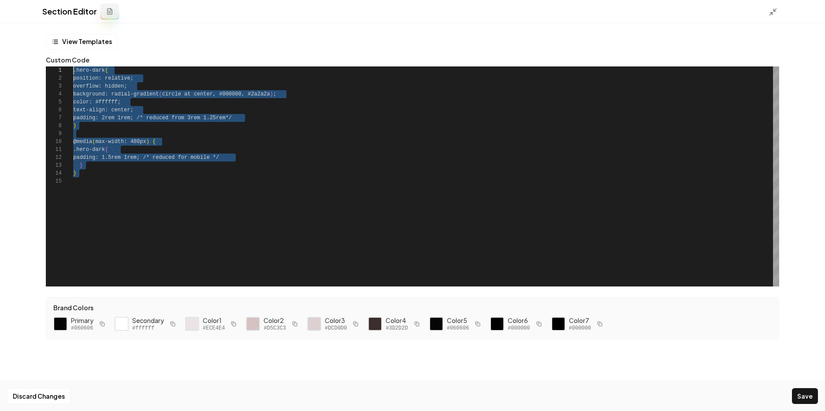
drag, startPoint x: 84, startPoint y: 181, endPoint x: 45, endPoint y: 62, distance: 125.6
click at [73, 67] on div ".hero-dark { position: relative; overflow: hidden; background: radial-gradient …" at bounding box center [426, 177] width 706 height 220
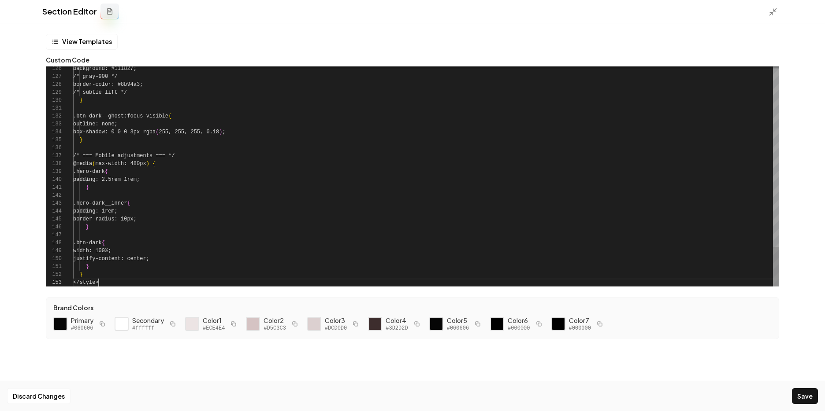
scroll to position [16, 25]
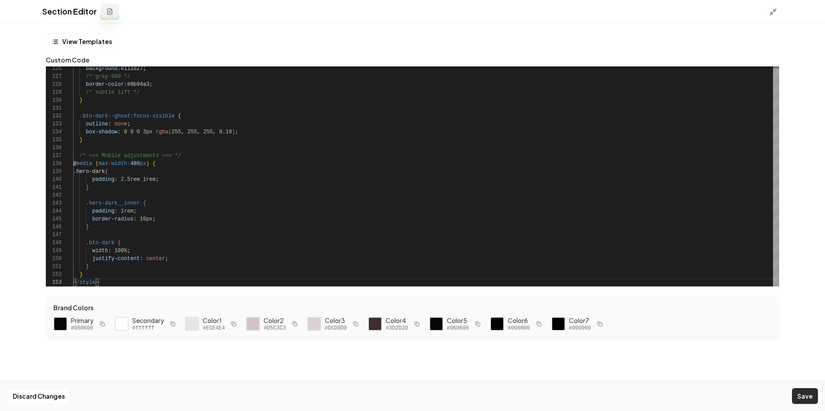
click at [799, 396] on button "Save" at bounding box center [805, 396] width 26 height 16
type textarea "* *** ********"
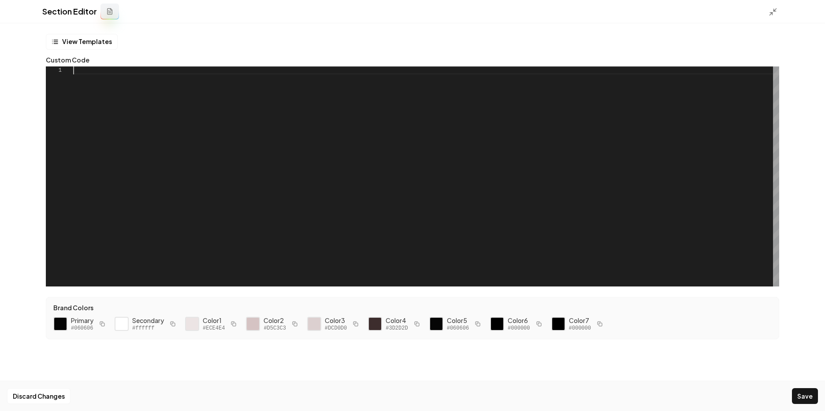
scroll to position [0, 0]
type textarea "**********"
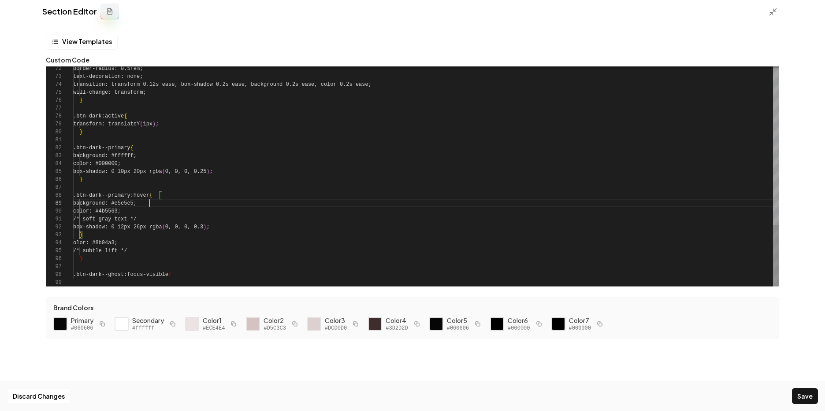
scroll to position [63, 76]
click at [805, 392] on button "Save" at bounding box center [805, 396] width 26 height 16
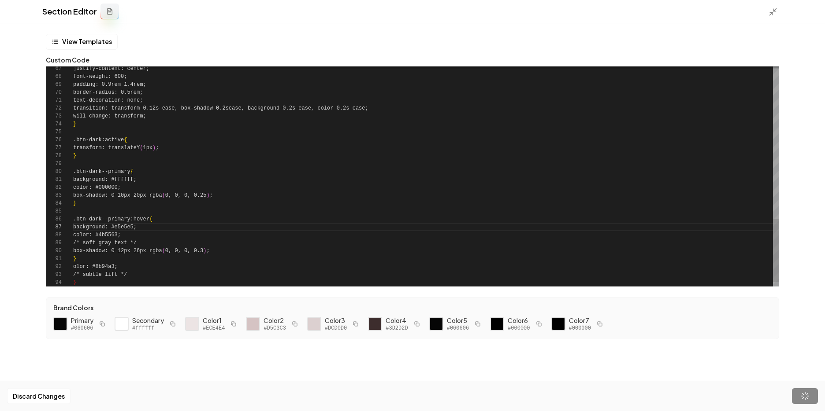
scroll to position [79, 64]
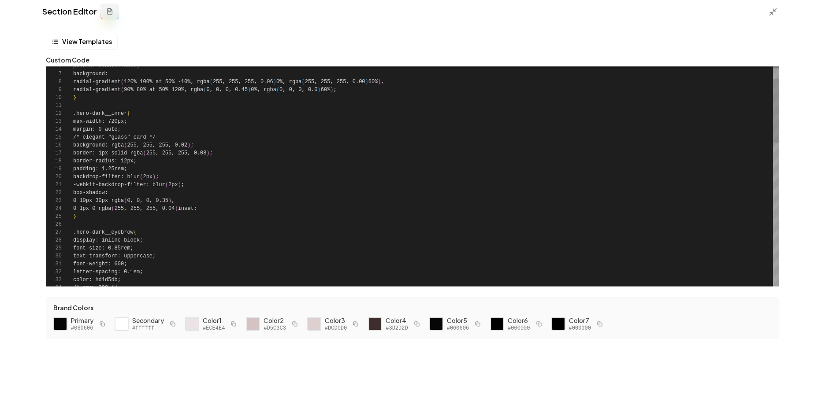
click at [245, 177] on div "pointer-events: none; background: radial-gradient ( 120% 100% at 50% -10%, rgba…" at bounding box center [426, 402] width 706 height 761
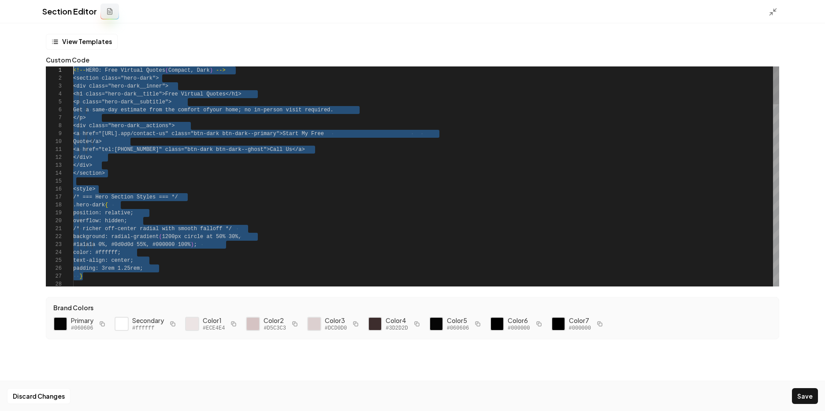
scroll to position [0, 0]
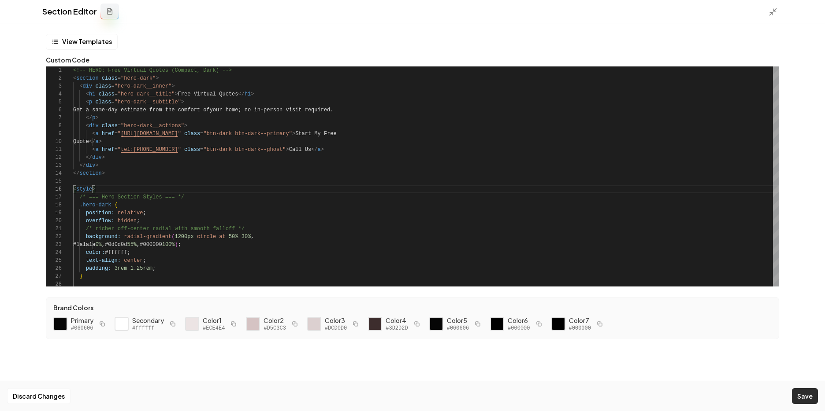
click at [805, 400] on button "Save" at bounding box center [805, 396] width 26 height 16
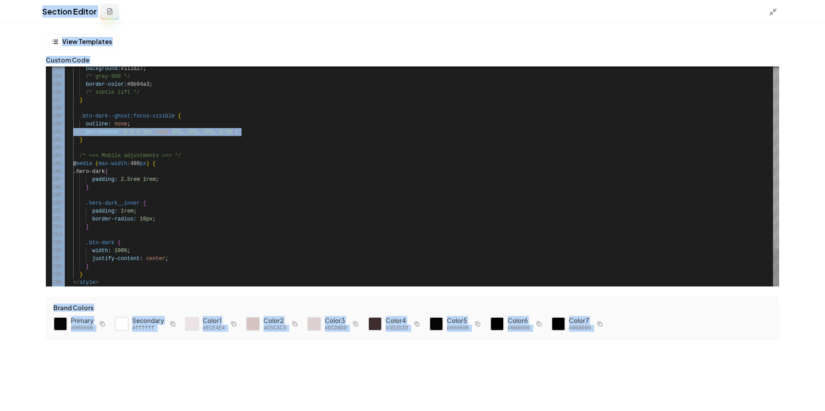
scroll to position [0, 73]
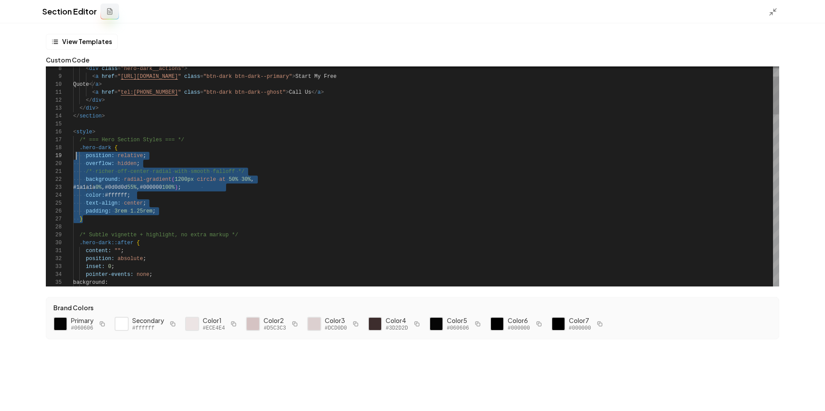
scroll to position [55, 3]
drag, startPoint x: 96, startPoint y: 218, endPoint x: 76, endPoint y: 151, distance: 70.9
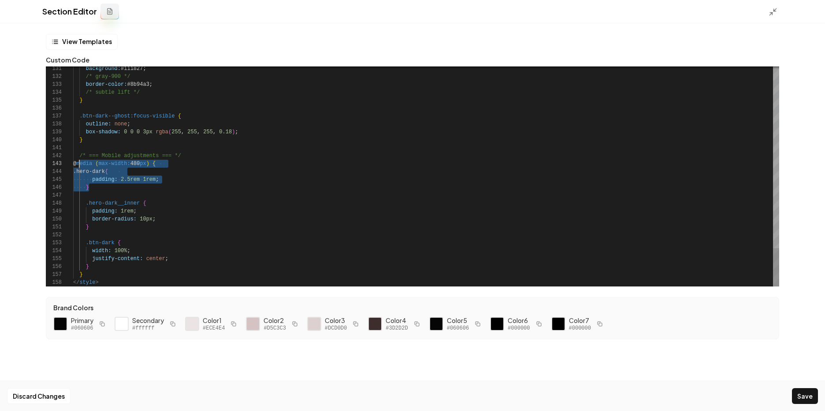
scroll to position [16, 6]
drag, startPoint x: 104, startPoint y: 189, endPoint x: 79, endPoint y: 164, distance: 34.9
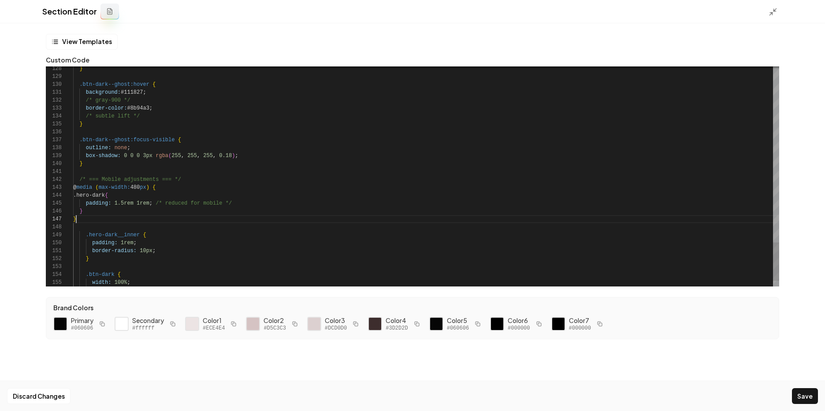
scroll to position [48, 3]
click at [803, 394] on button "Save" at bounding box center [805, 396] width 26 height 16
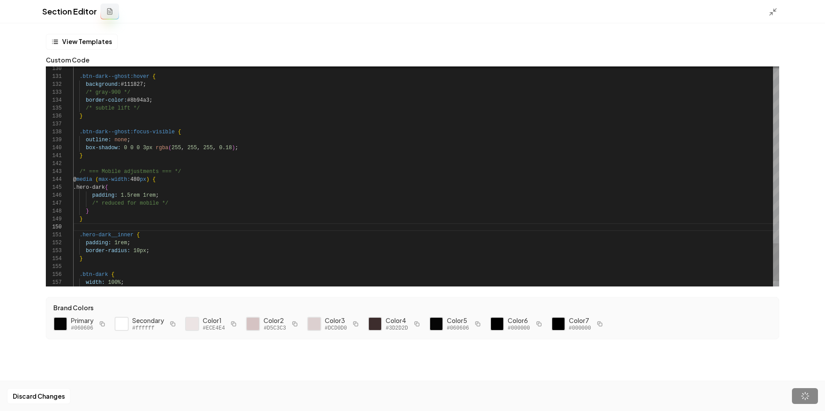
scroll to position [79, 0]
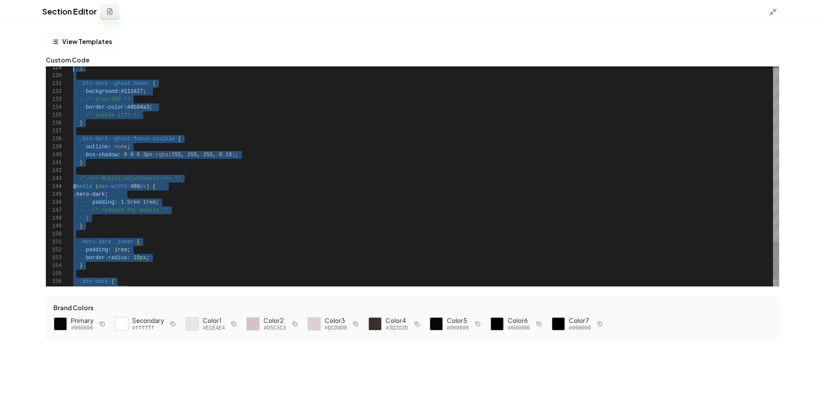
scroll to position [63, 0]
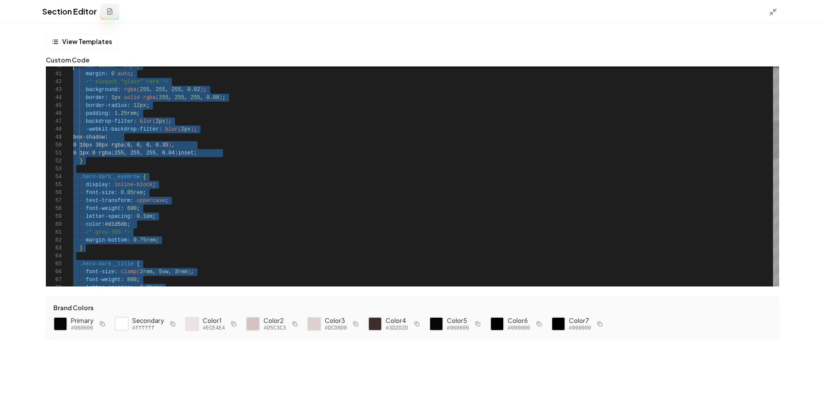
type textarea "**********"
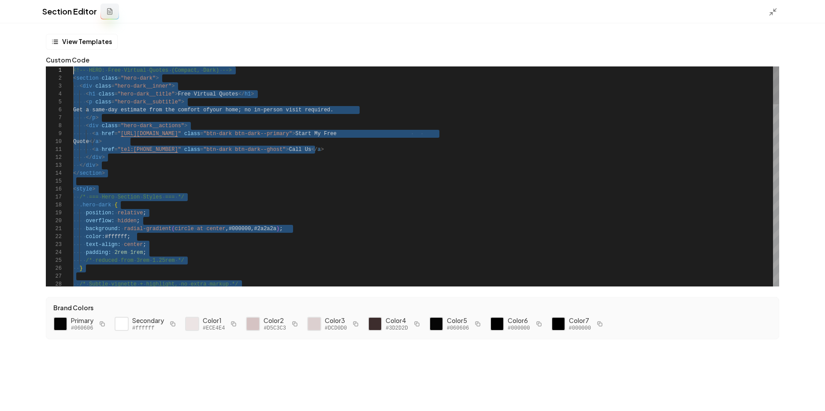
scroll to position [0, 0]
drag, startPoint x: 119, startPoint y: 283, endPoint x: 33, endPoint y: 22, distance: 275.0
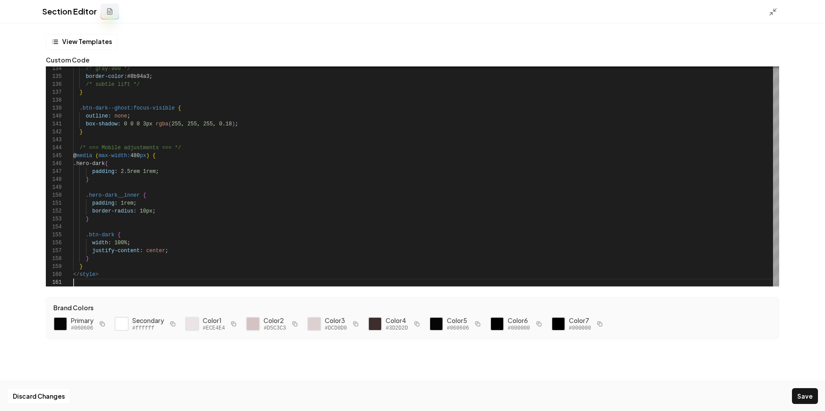
click at [809, 404] on button "Save" at bounding box center [805, 396] width 26 height 16
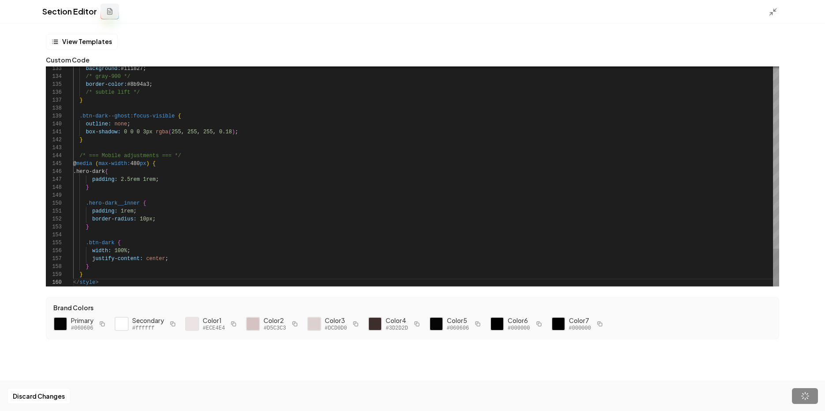
scroll to position [71, 26]
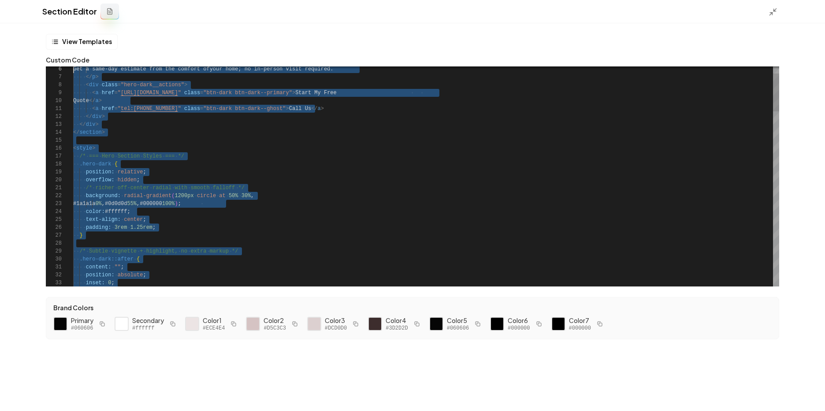
scroll to position [0, 0]
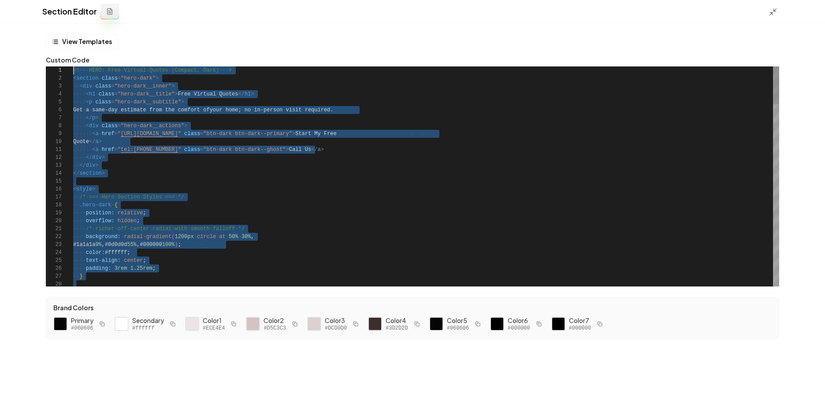
drag, startPoint x: 106, startPoint y: 284, endPoint x: 22, endPoint y: 28, distance: 268.8
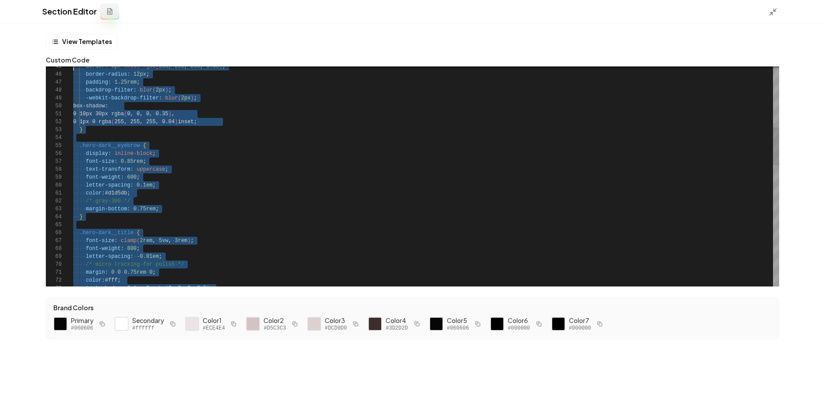
scroll to position [16, 0]
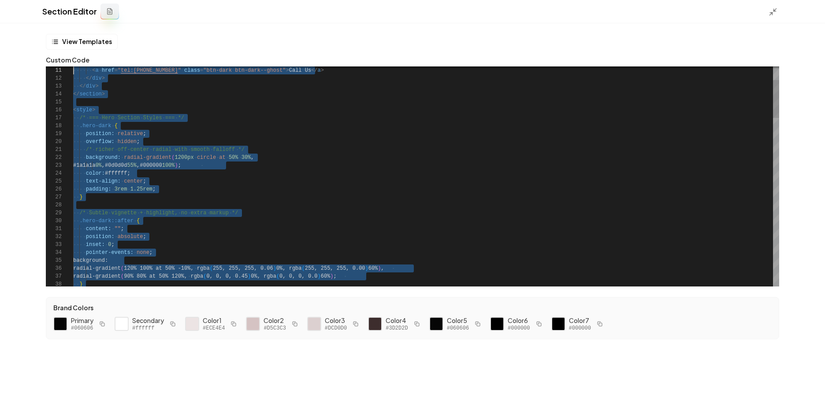
type textarea "**********"
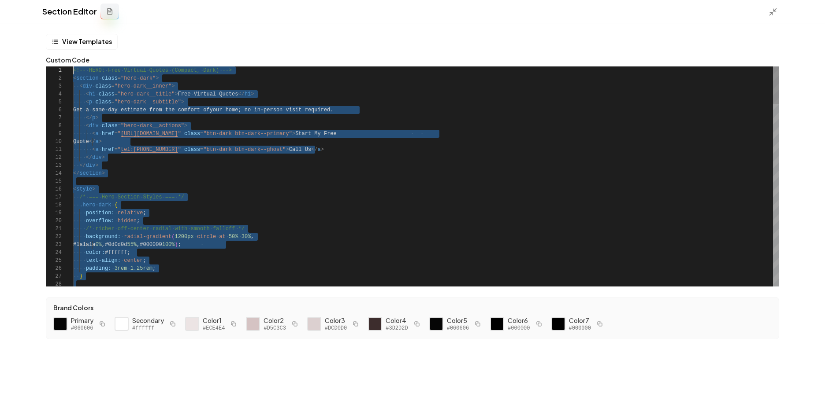
scroll to position [0, 0]
drag, startPoint x: 109, startPoint y: 280, endPoint x: 60, endPoint y: 43, distance: 242.4
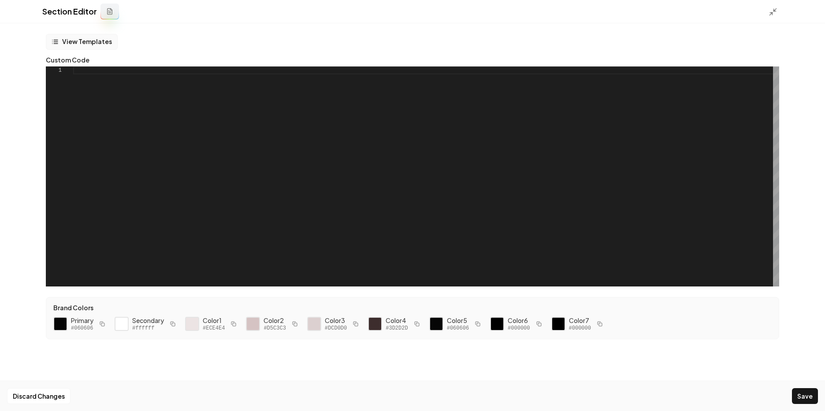
scroll to position [32, 0]
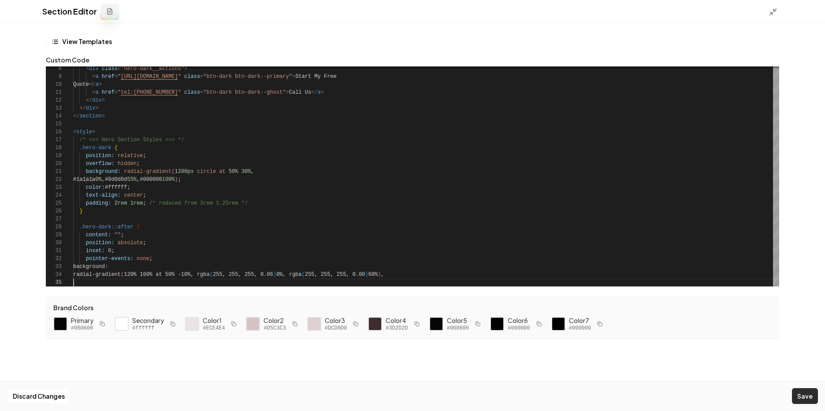
click at [795, 397] on button "Save" at bounding box center [805, 396] width 26 height 16
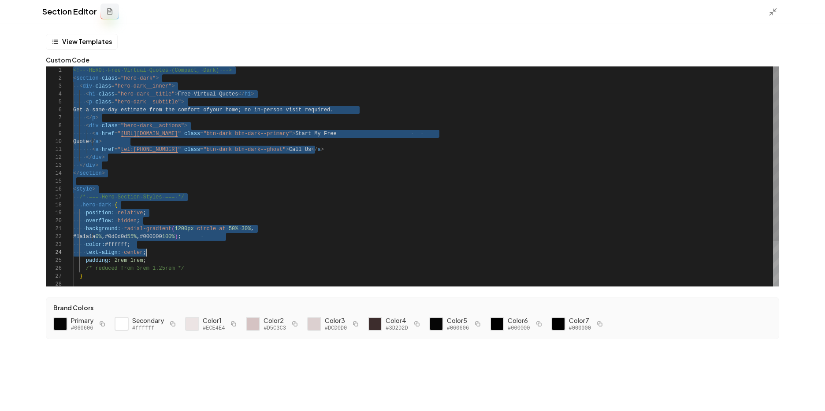
type textarea "**********"
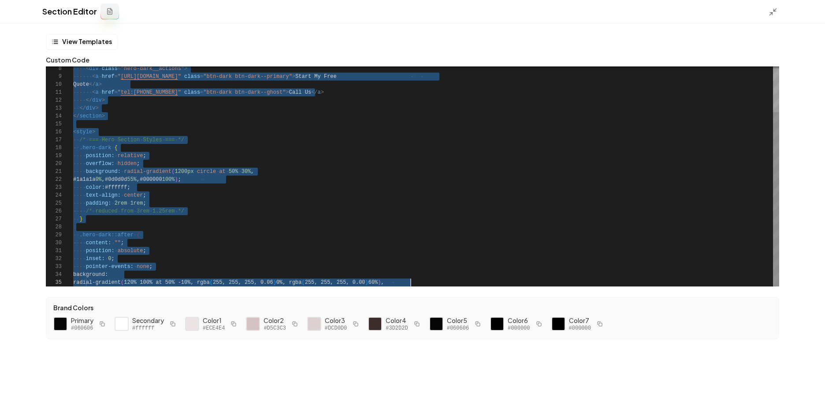
scroll to position [0, 337]
drag, startPoint x: 74, startPoint y: 68, endPoint x: 520, endPoint y: 381, distance: 545.2
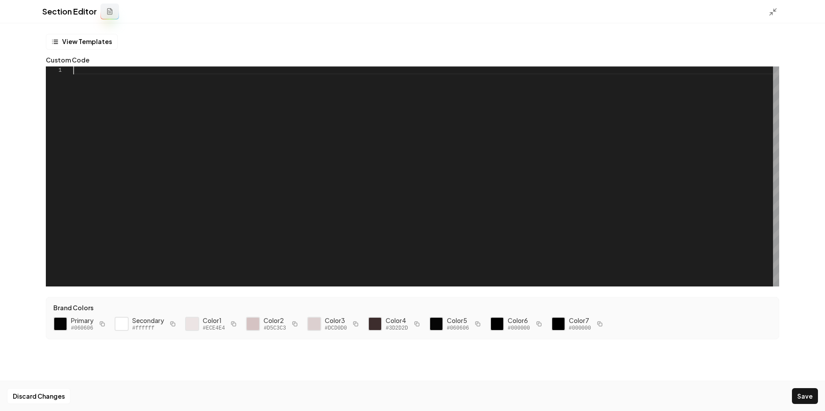
scroll to position [0, 0]
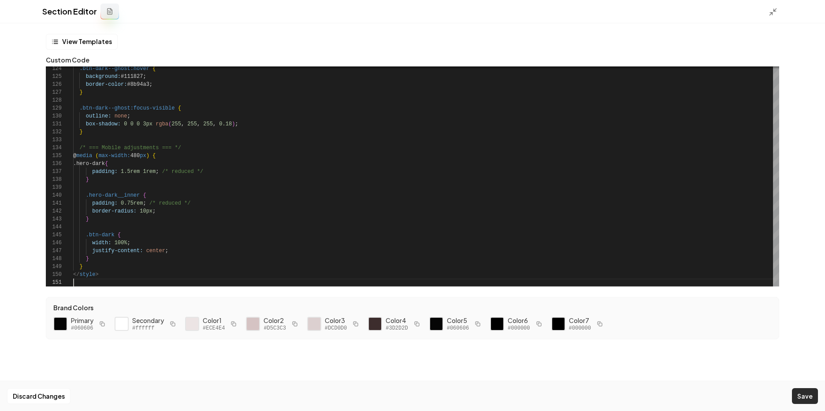
click at [806, 394] on button "Save" at bounding box center [805, 396] width 26 height 16
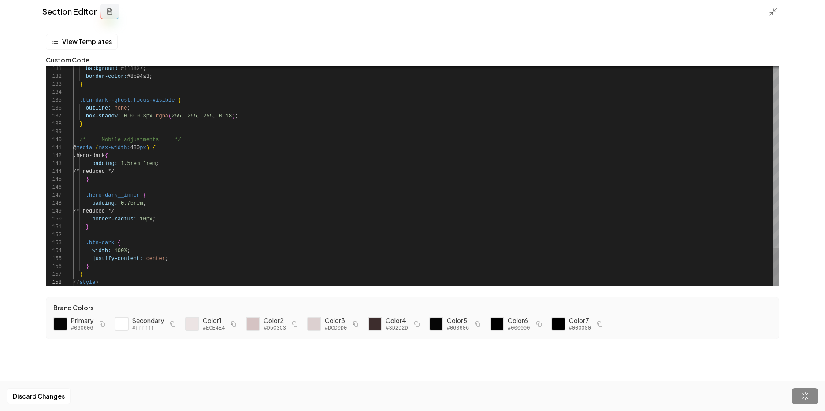
scroll to position [55, 26]
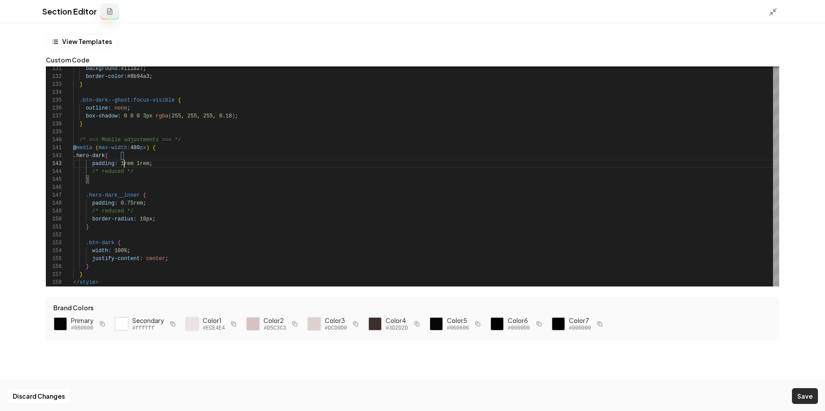
click at [809, 396] on button "Save" at bounding box center [805, 396] width 26 height 16
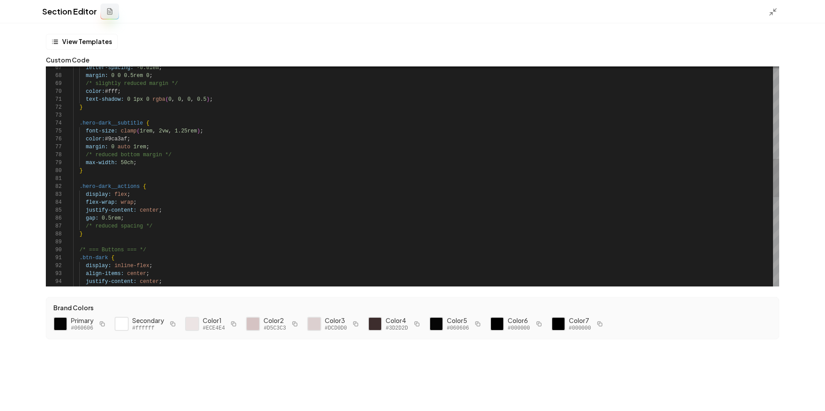
click at [144, 133] on div "font-weight: 600 ; display: inline-flex ; align-items: center ; justify-content…" at bounding box center [426, 167] width 706 height 1253
click at [174, 155] on div "font-weight: 600 ; display: inline-flex ; align-items: center ; justify-content…" at bounding box center [426, 167] width 706 height 1253
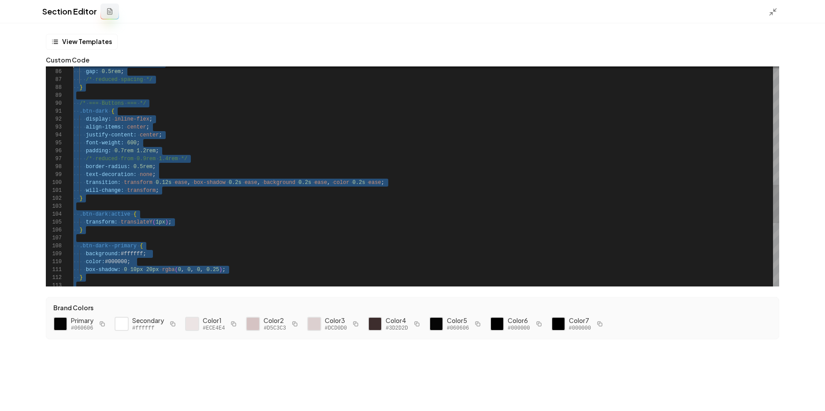
scroll to position [63, 0]
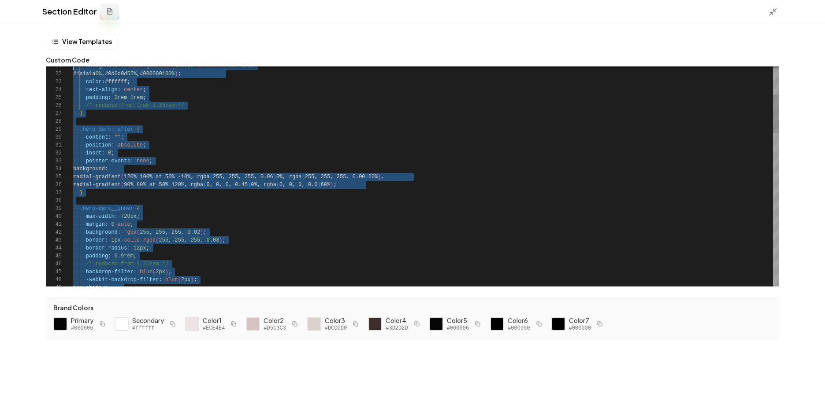
type textarea "**********"
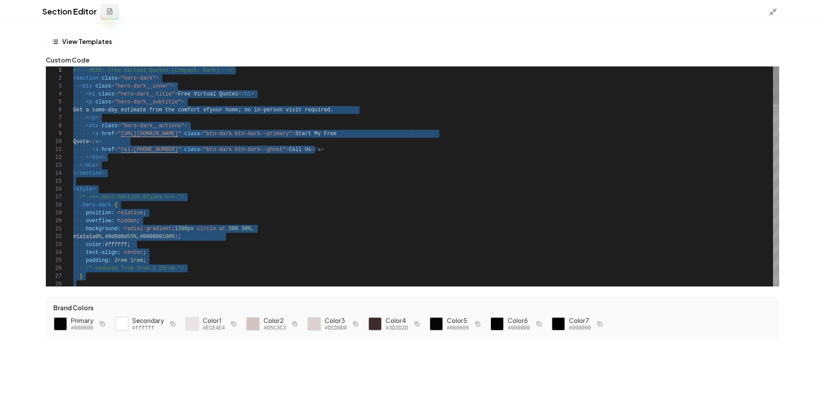
drag, startPoint x: 115, startPoint y: 285, endPoint x: 52, endPoint y: 21, distance: 271.3
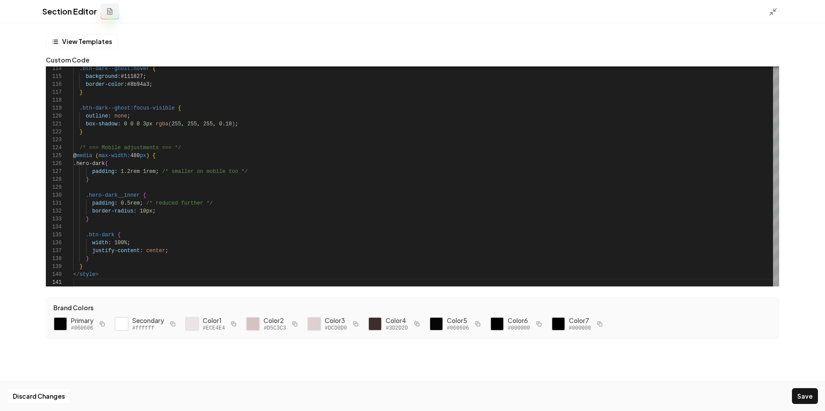
click at [801, 395] on button "Save" at bounding box center [805, 396] width 26 height 16
type textarea "**********"
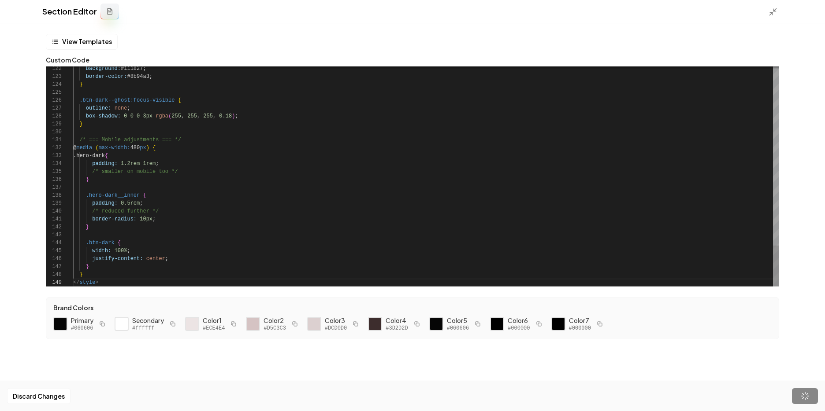
scroll to position [63, 26]
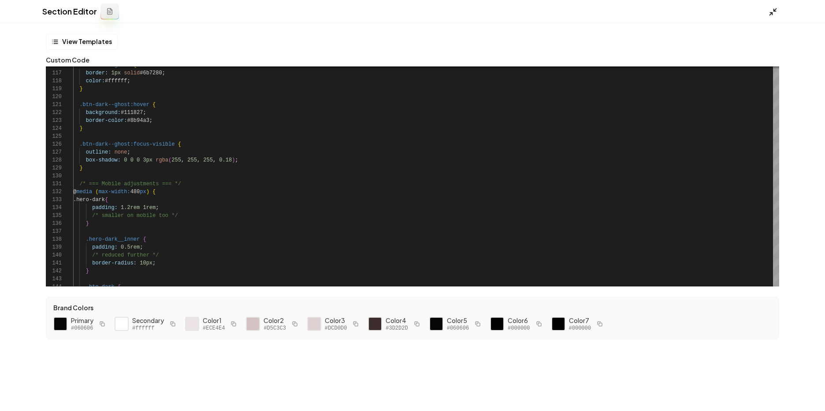
click at [771, 13] on line at bounding box center [771, 14] width 3 height 3
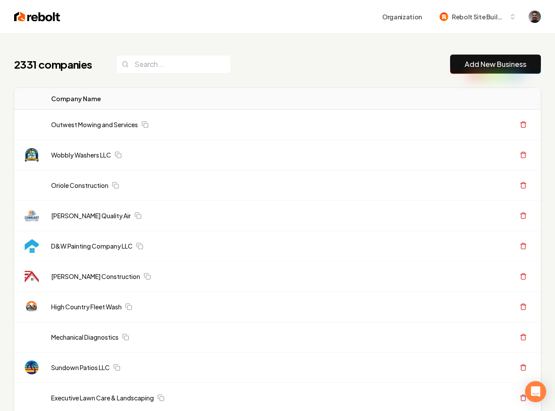
click at [283, 55] on div "2331 companies Add New Business" at bounding box center [277, 64] width 526 height 19
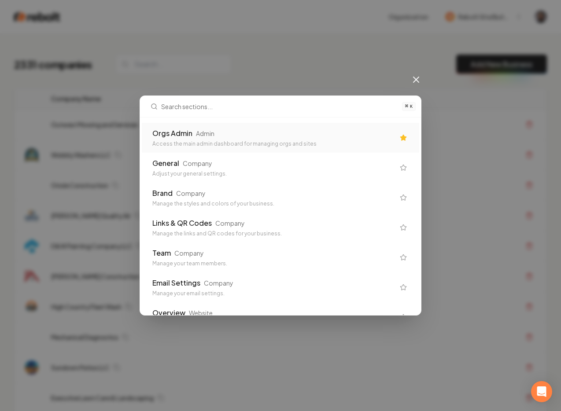
click at [196, 140] on div "Orgs Admin Admin Access the main admin dashboard for managing orgs and sites" at bounding box center [273, 137] width 242 height 19
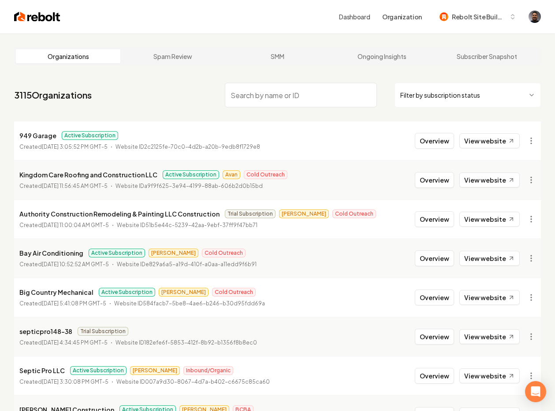
click at [245, 98] on input "search" at bounding box center [301, 95] width 152 height 25
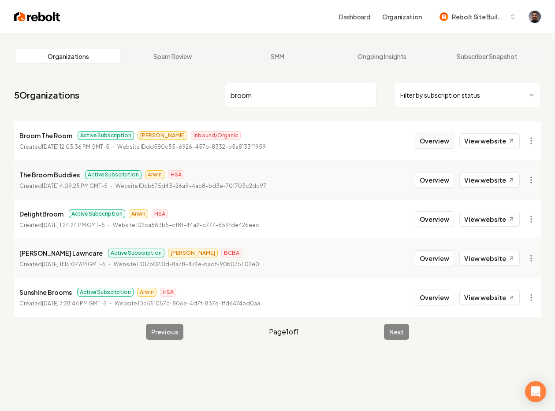
type input "broom"
click at [444, 142] on button "Overview" at bounding box center [433, 141] width 39 height 16
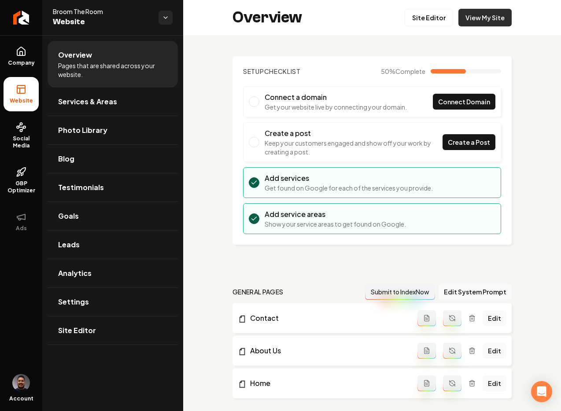
click at [476, 17] on link "View My Site" at bounding box center [485, 18] width 53 height 18
click at [11, 54] on link "Company" at bounding box center [21, 56] width 35 height 34
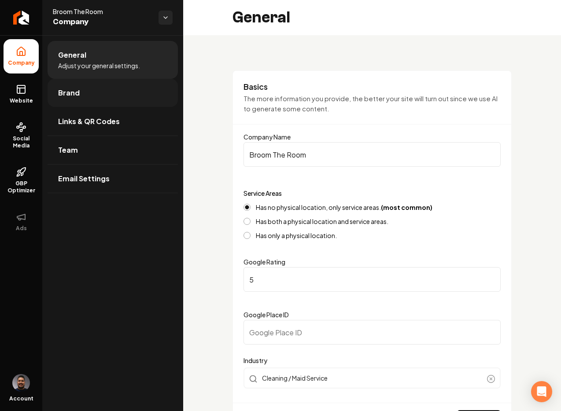
click at [87, 87] on link "Brand" at bounding box center [113, 93] width 130 height 28
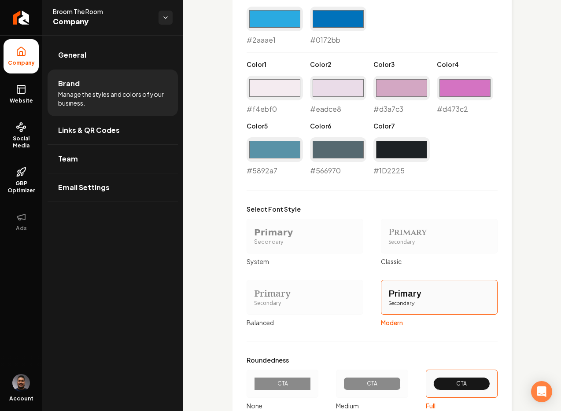
scroll to position [599, 0]
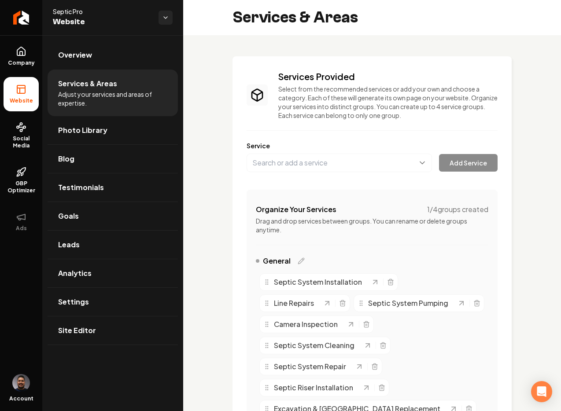
scroll to position [520, 0]
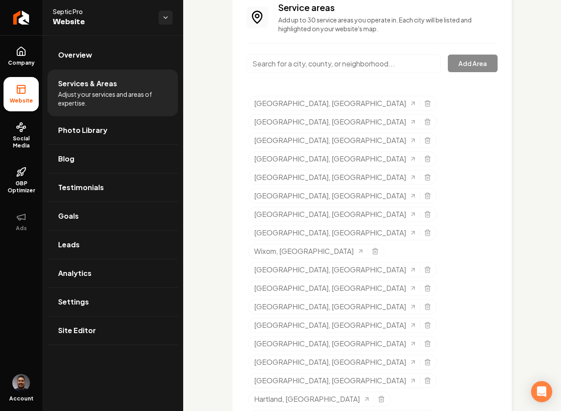
click at [75, 17] on span "Website" at bounding box center [102, 22] width 99 height 12
click at [70, 22] on span "Website" at bounding box center [102, 22] width 99 height 12
click at [18, 16] on icon "Return to dashboard" at bounding box center [19, 18] width 4 height 8
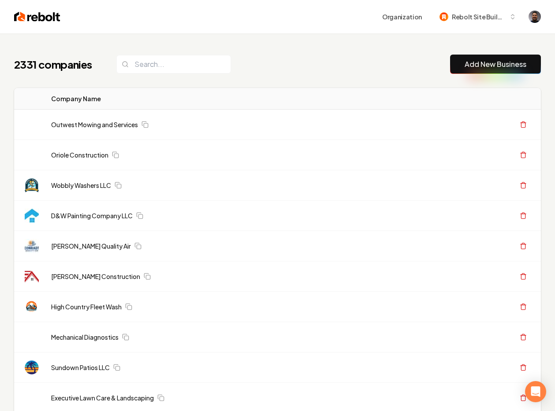
click at [325, 63] on div "2331 companies Add New Business" at bounding box center [277, 64] width 526 height 19
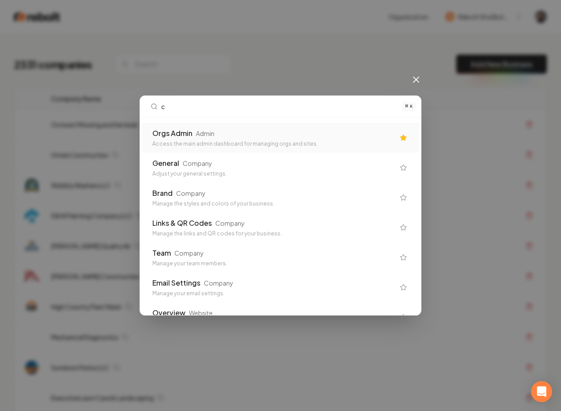
click at [162, 158] on div "General" at bounding box center [165, 163] width 27 height 11
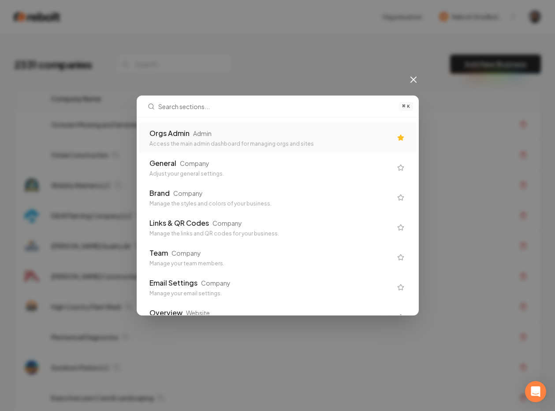
click at [174, 142] on div "Access the main admin dashboard for managing orgs and sites" at bounding box center [270, 144] width 242 height 7
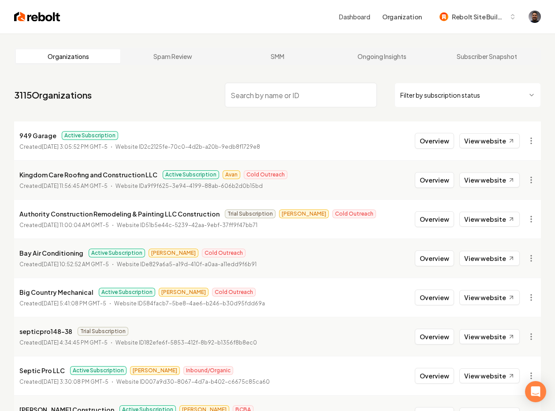
click at [239, 94] on input "search" at bounding box center [301, 95] width 152 height 25
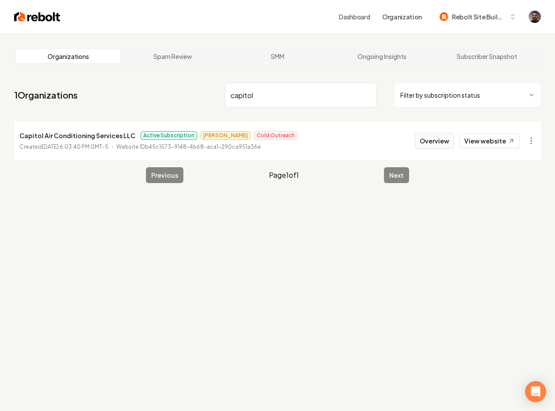
type input "capitol"
click at [438, 143] on button "Overview" at bounding box center [433, 141] width 39 height 16
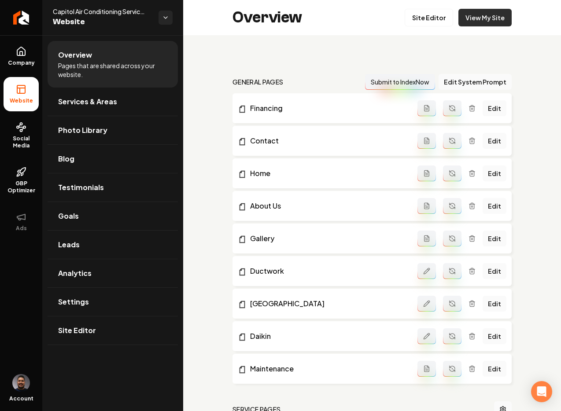
click at [466, 22] on link "View My Site" at bounding box center [485, 18] width 53 height 18
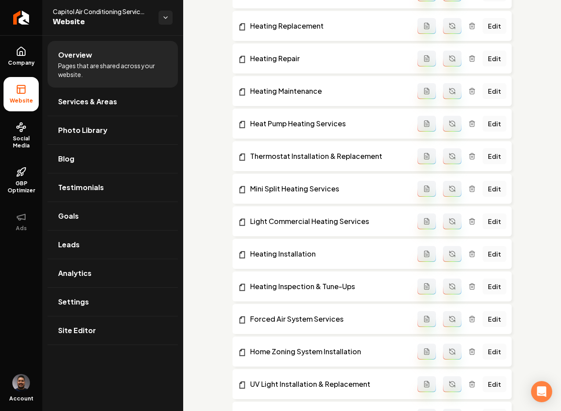
scroll to position [471, 0]
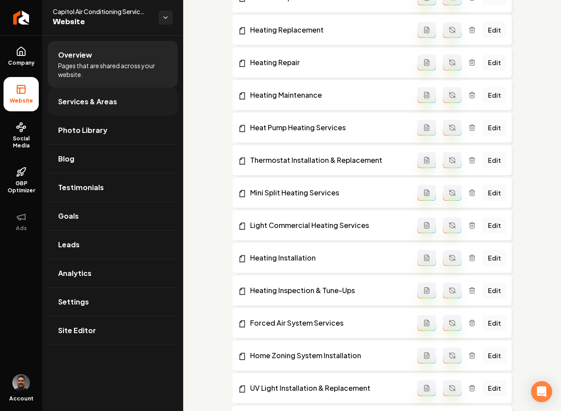
click at [104, 108] on link "Services & Areas" at bounding box center [113, 102] width 130 height 28
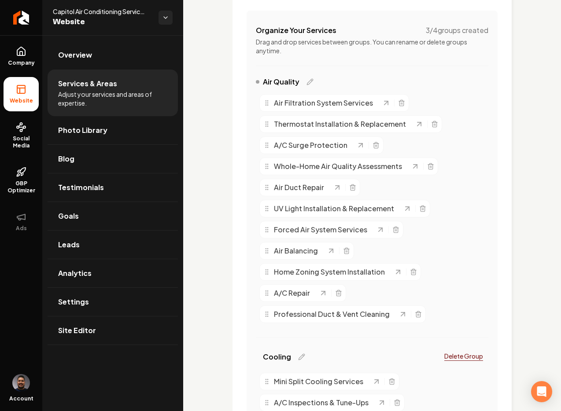
scroll to position [319, 0]
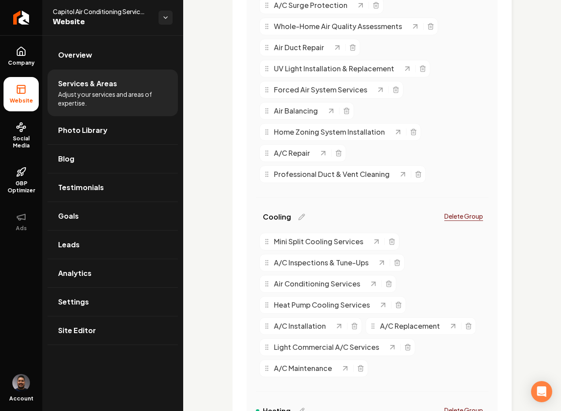
click at [226, 187] on div "Services Provided Select from the recommended services or add your own and choo…" at bounding box center [372, 419] width 378 height 1406
click at [85, 322] on link "Site Editor" at bounding box center [113, 331] width 130 height 28
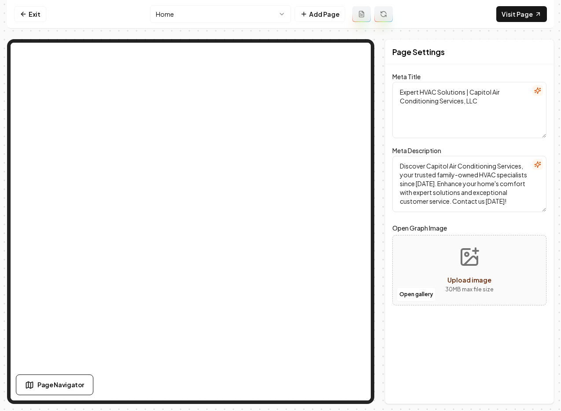
click at [174, 16] on html "Computer Required This feature is only available on a computer. Please switch t…" at bounding box center [280, 205] width 561 height 411
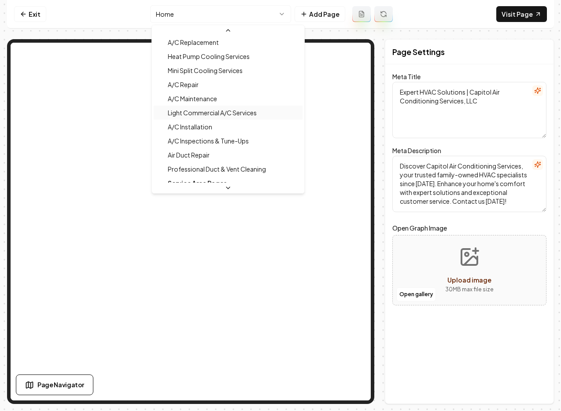
scroll to position [413, 0]
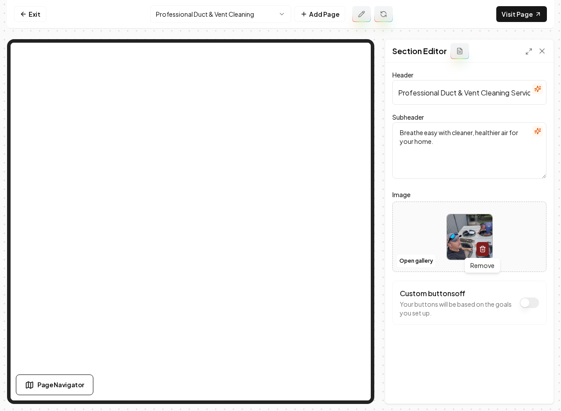
click at [479, 248] on icon "button" at bounding box center [482, 249] width 7 height 7
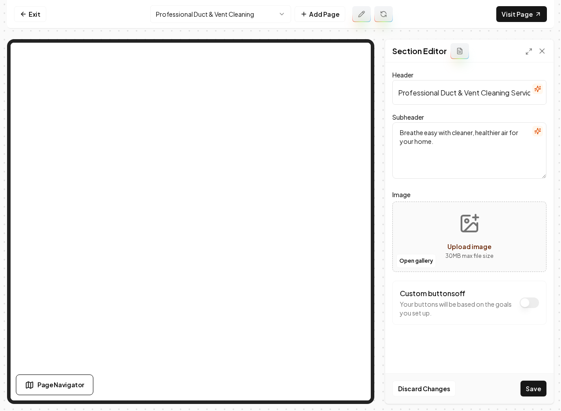
click at [464, 246] on span "Upload image" at bounding box center [470, 247] width 44 height 8
type input "**********"
click at [539, 342] on form "Header Professional Duct & Vent Cleaning Services Subheader Breathe easy with c…" at bounding box center [469, 215] width 154 height 291
click at [536, 385] on button "Save" at bounding box center [534, 389] width 26 height 16
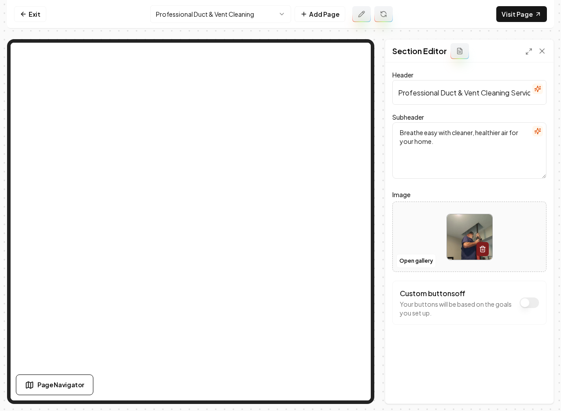
click at [180, 16] on html "Computer Required This feature is only available on a computer. Please switch t…" at bounding box center [280, 205] width 561 height 411
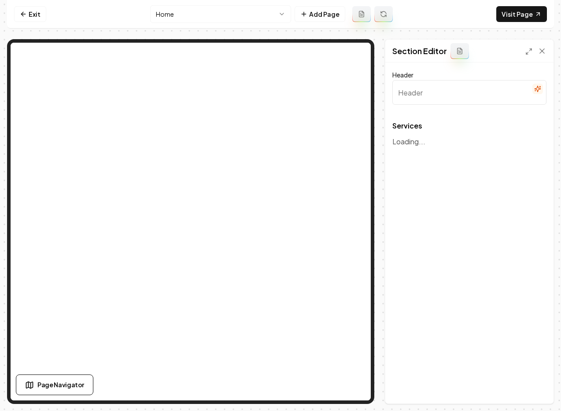
type input "Expert Air Conditioning & Heating Solutions"
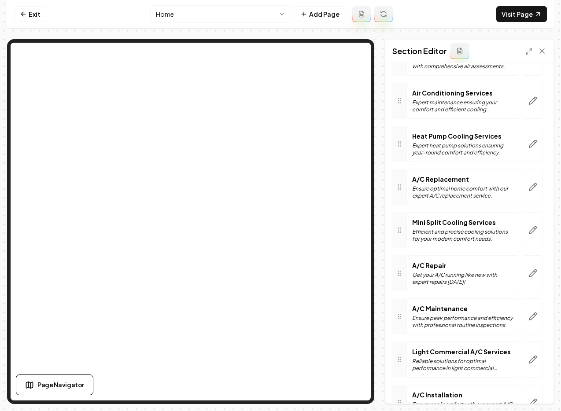
scroll to position [1028, 0]
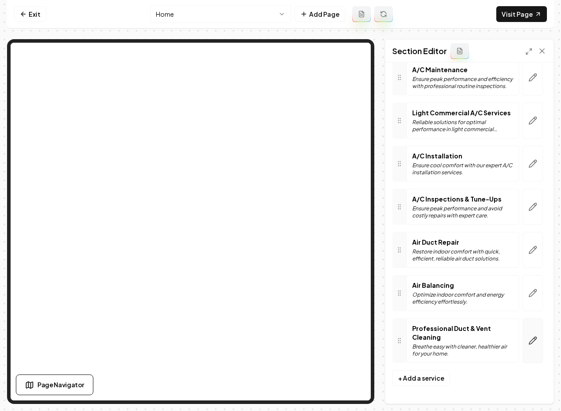
click at [529, 340] on icon "button" at bounding box center [533, 341] width 9 height 9
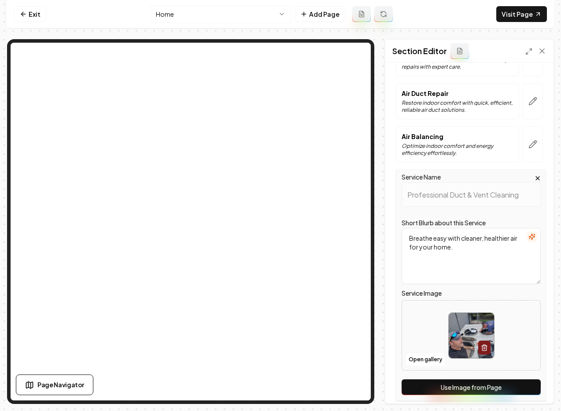
scroll to position [1197, 0]
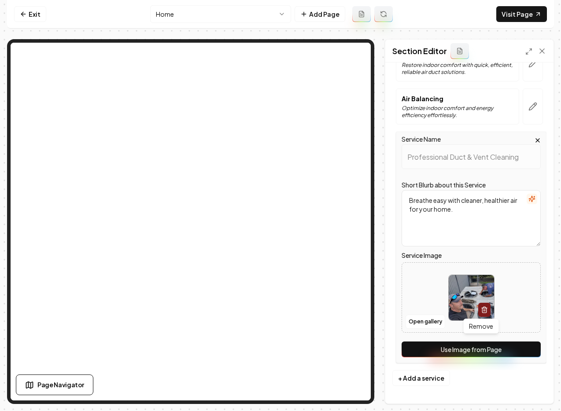
click at [481, 311] on icon "button" at bounding box center [484, 310] width 7 height 7
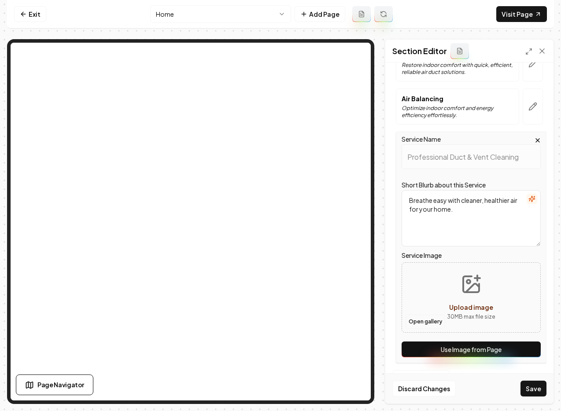
click at [440, 321] on button "Open gallery" at bounding box center [426, 322] width 40 height 14
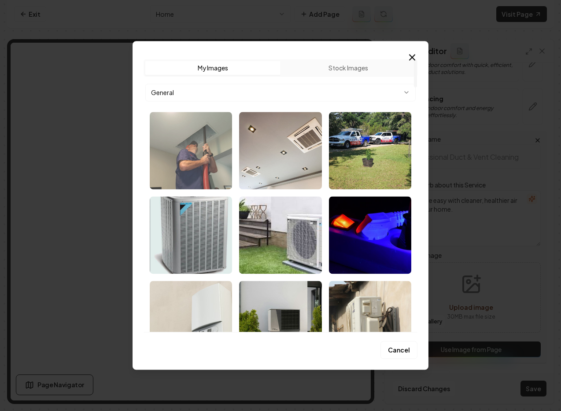
click at [197, 148] on img "Select image image_68c3563e5c7cd75eb8e7acb3.webp" at bounding box center [191, 151] width 82 height 78
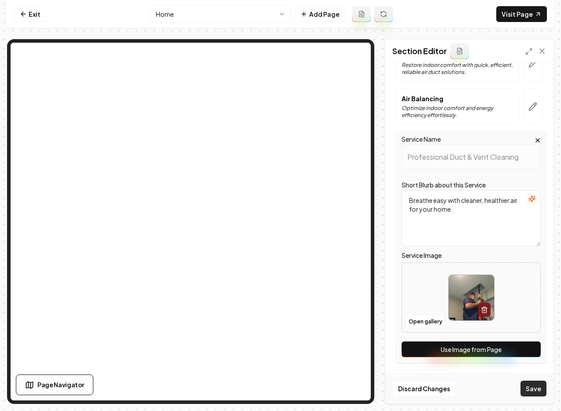
click at [532, 390] on button "Save" at bounding box center [534, 389] width 26 height 16
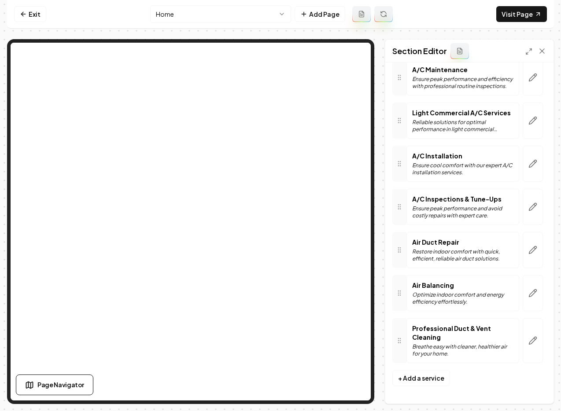
scroll to position [1028, 0]
click at [27, 14] on link "Exit" at bounding box center [30, 14] width 32 height 16
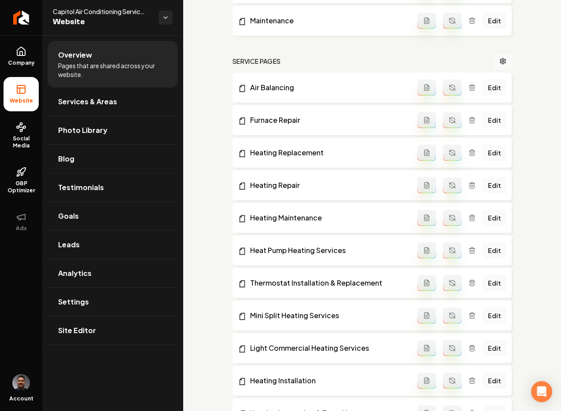
scroll to position [759, 0]
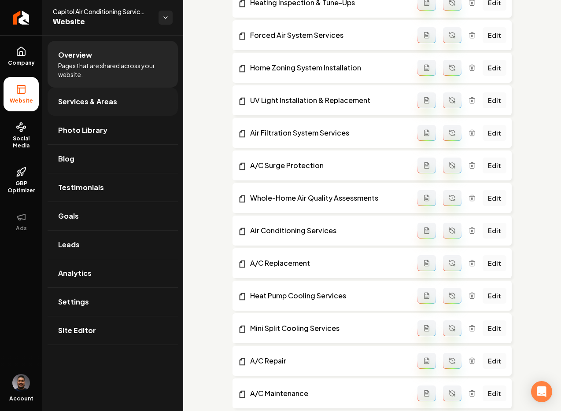
click at [84, 100] on span "Services & Areas" at bounding box center [87, 101] width 59 height 11
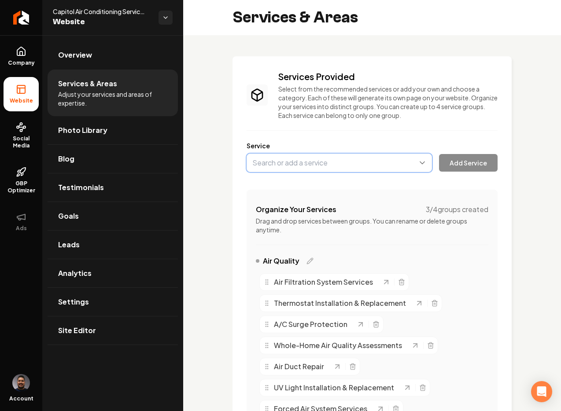
click at [302, 161] on button "Main content area" at bounding box center [339, 163] width 185 height 18
type input "D"
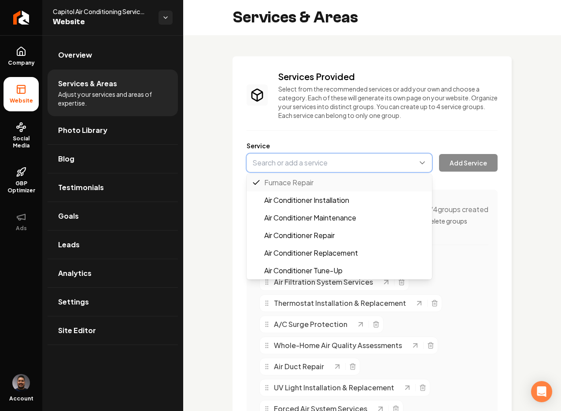
paste input "dryer vent cleaning"
type input "dryer vent cleaning"
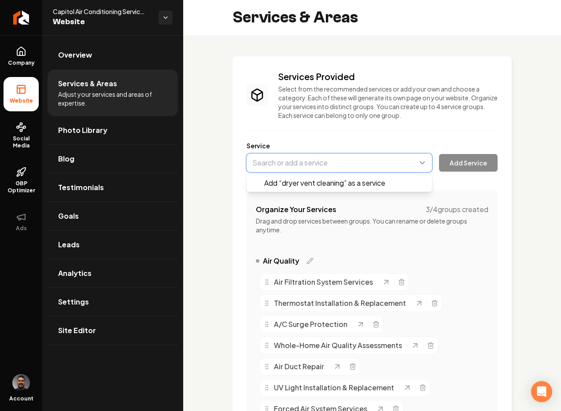
click at [255, 160] on button "Main content area" at bounding box center [339, 163] width 185 height 18
click at [260, 163] on button "Main content area" at bounding box center [339, 163] width 185 height 18
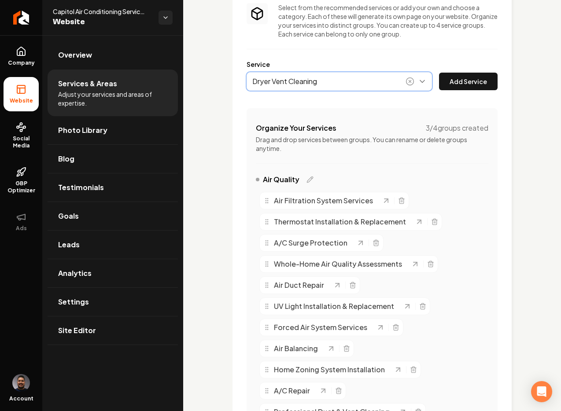
scroll to position [48, 0]
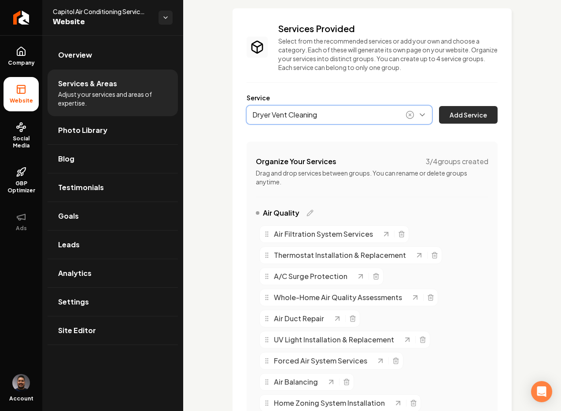
type input "Dryer Vent Cleaning"
click at [464, 122] on button "Add Service" at bounding box center [468, 115] width 59 height 18
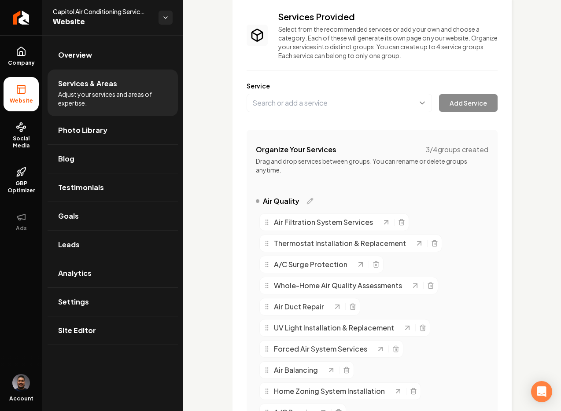
scroll to position [0, 0]
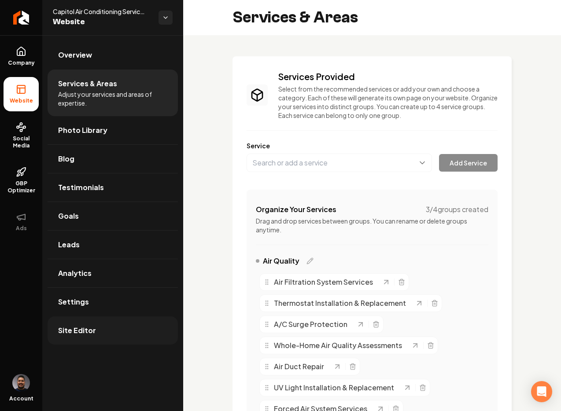
click at [71, 343] on link "Site Editor" at bounding box center [113, 331] width 130 height 28
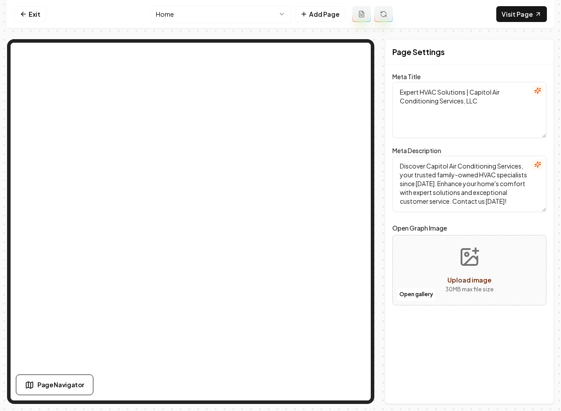
click at [246, 18] on html "Computer Required This feature is only available on a computer. Please switch t…" at bounding box center [280, 205] width 561 height 411
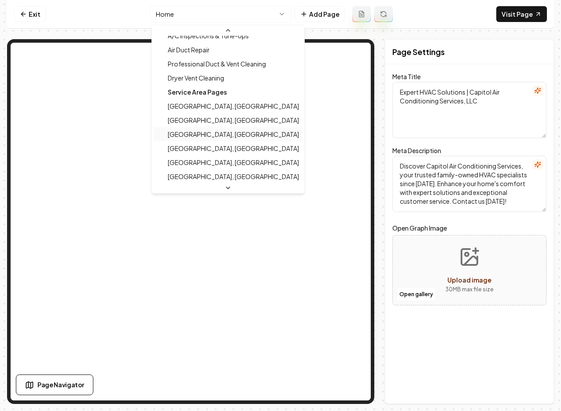
scroll to position [498, 0]
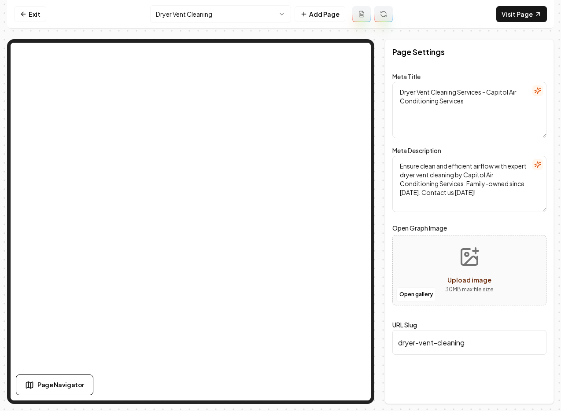
click at [461, 282] on span "Upload image" at bounding box center [470, 280] width 44 height 8
type input "**********"
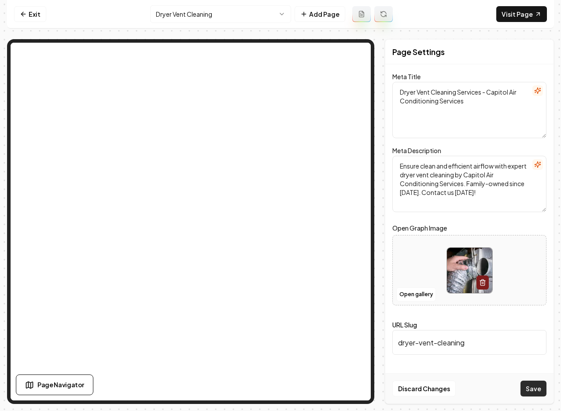
click at [538, 384] on button "Save" at bounding box center [534, 389] width 26 height 16
click at [479, 283] on icon "button" at bounding box center [482, 282] width 7 height 7
click at [453, 280] on span "Upload image" at bounding box center [470, 280] width 44 height 8
click at [413, 295] on button "Open gallery" at bounding box center [416, 295] width 40 height 14
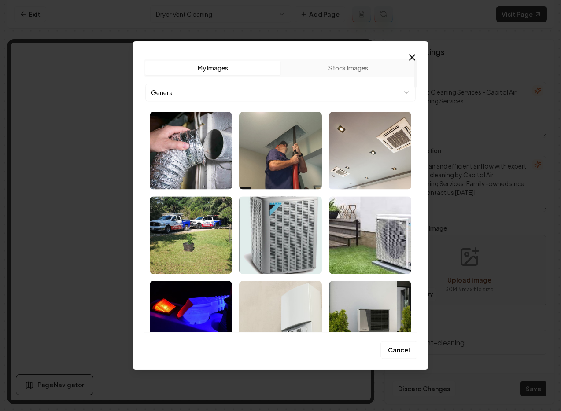
drag, startPoint x: 201, startPoint y: 144, endPoint x: 248, endPoint y: 170, distance: 53.8
click at [201, 144] on img "Select image image_68c363635c7cd75eb83e2d91.jpg" at bounding box center [191, 151] width 82 height 78
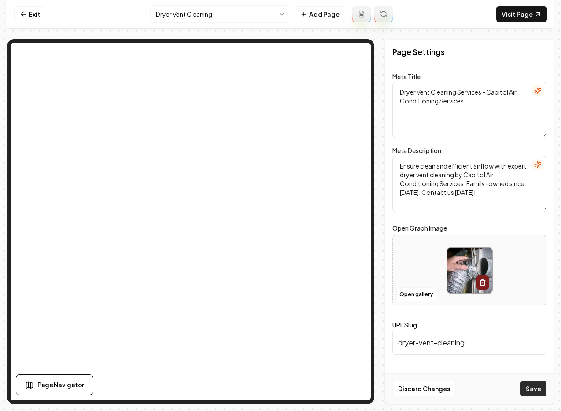
click at [529, 392] on button "Save" at bounding box center [534, 389] width 26 height 16
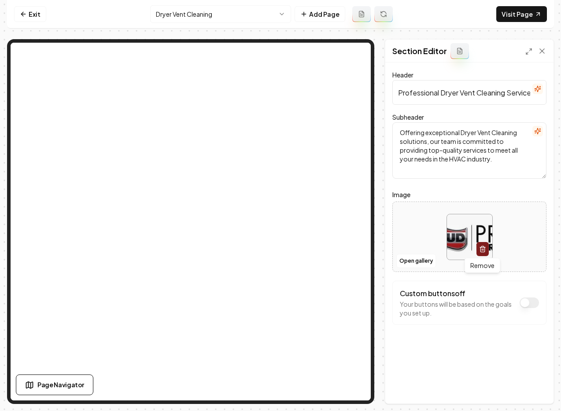
click at [483, 248] on icon "button" at bounding box center [482, 249] width 7 height 7
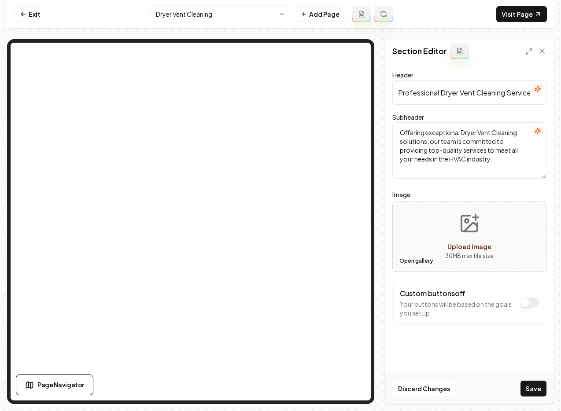
click at [414, 261] on button "Open gallery" at bounding box center [416, 261] width 40 height 14
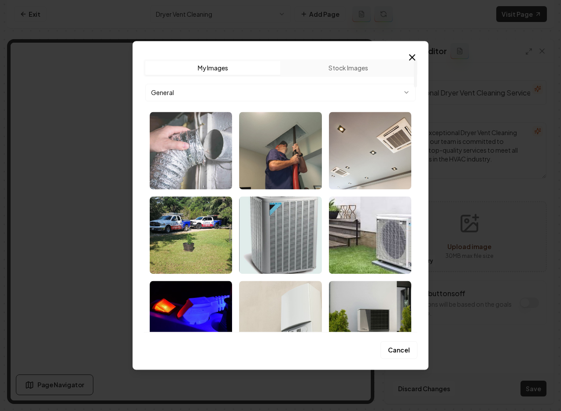
click at [222, 147] on img "Select image image_68c363635c7cd75eb83e2d91.jpg" at bounding box center [191, 151] width 82 height 78
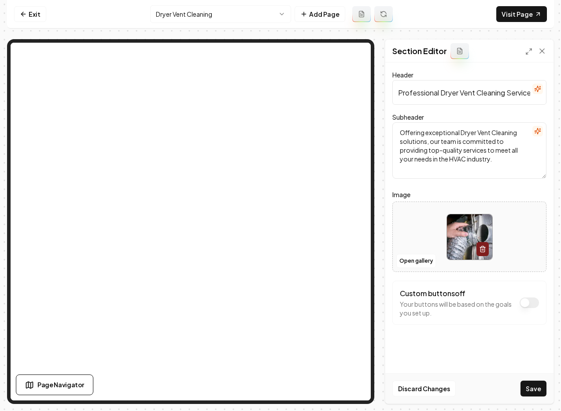
drag, startPoint x: 544, startPoint y: 387, endPoint x: 533, endPoint y: 373, distance: 17.6
click at [542, 385] on button "Save" at bounding box center [534, 389] width 26 height 16
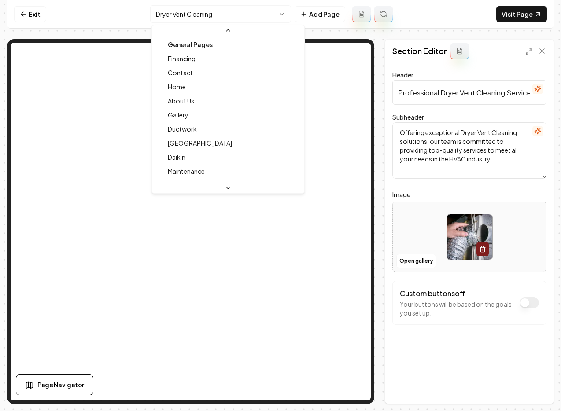
click at [197, 16] on html "Computer Required This feature is only available on a computer. Please switch t…" at bounding box center [280, 205] width 561 height 411
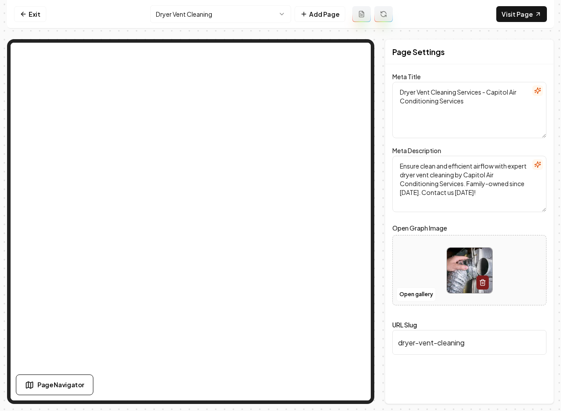
click at [185, 20] on html "Computer Required This feature is only available on a computer. Please switch t…" at bounding box center [280, 205] width 561 height 411
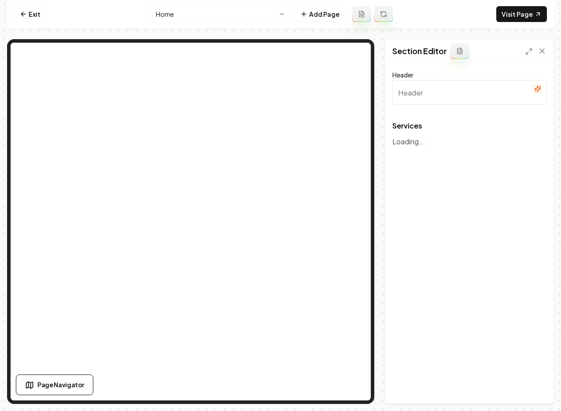
type input "Expert Air Conditioning & Heating Solutions"
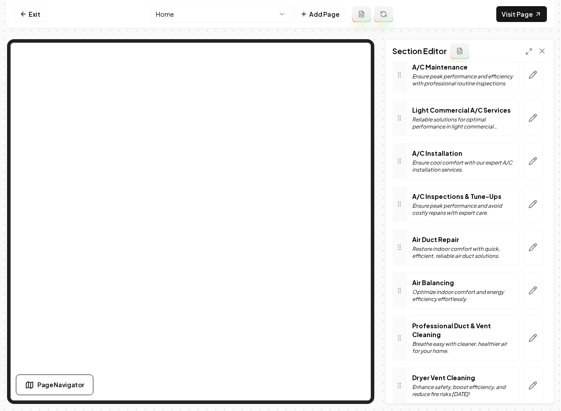
scroll to position [1071, 0]
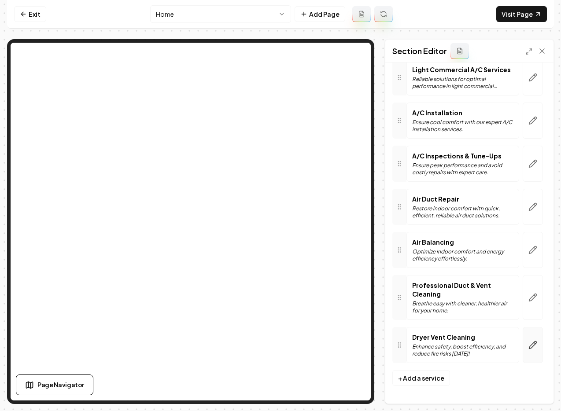
click at [532, 343] on button "button" at bounding box center [533, 345] width 20 height 36
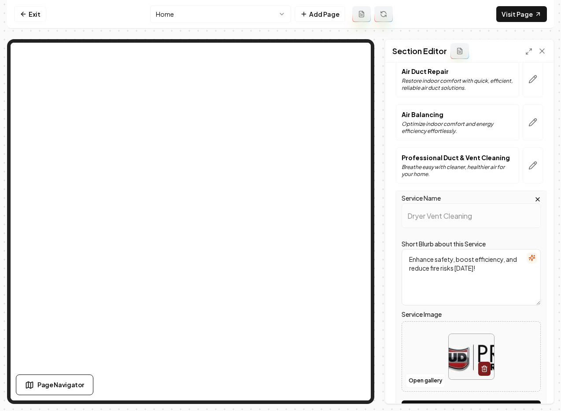
scroll to position [1240, 0]
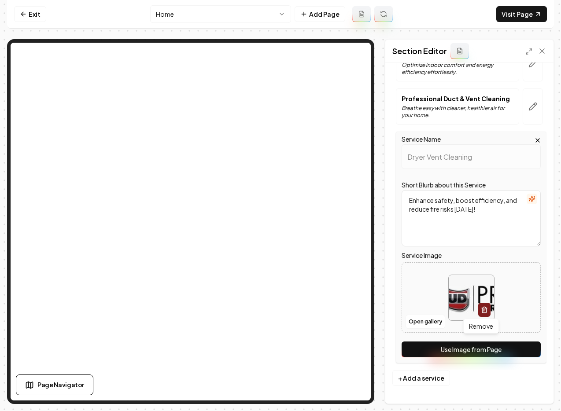
click at [481, 307] on icon "button" at bounding box center [484, 310] width 7 height 7
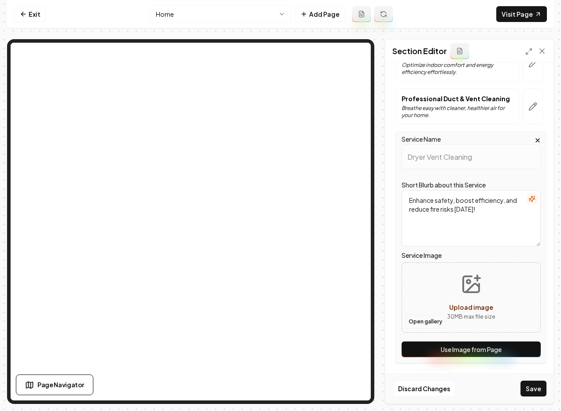
click at [433, 318] on button "Open gallery" at bounding box center [426, 322] width 40 height 14
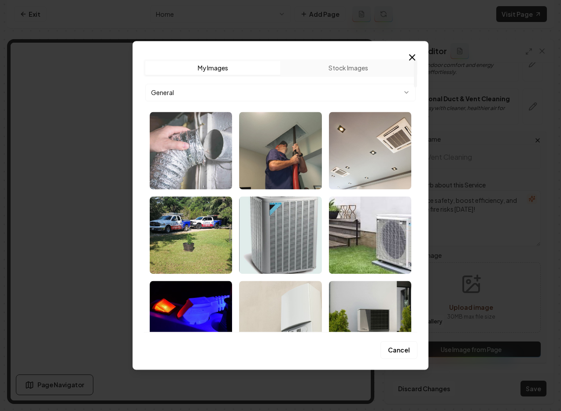
click at [186, 153] on img "Select image image_68c363635c7cd75eb83e2d91.jpg" at bounding box center [191, 151] width 82 height 78
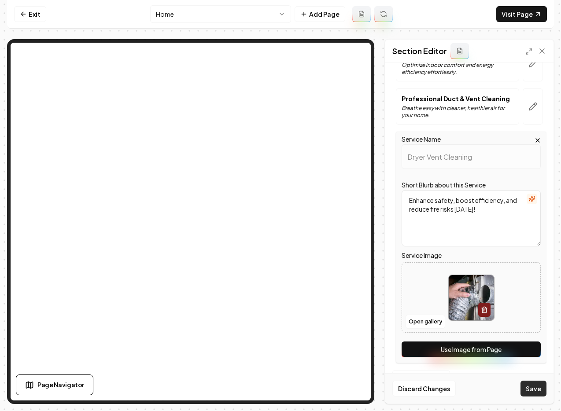
click at [533, 386] on button "Save" at bounding box center [534, 389] width 26 height 16
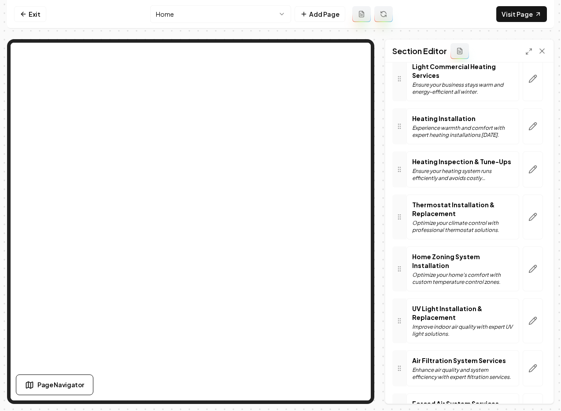
scroll to position [0, 0]
